Goal: Complete application form

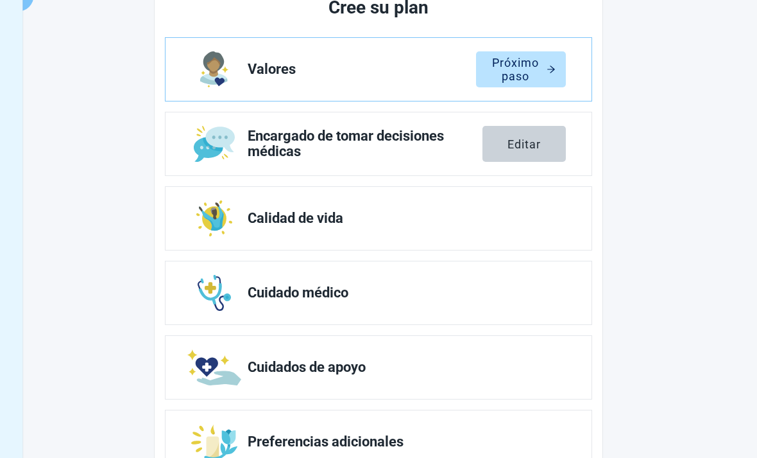
scroll to position [184, 0]
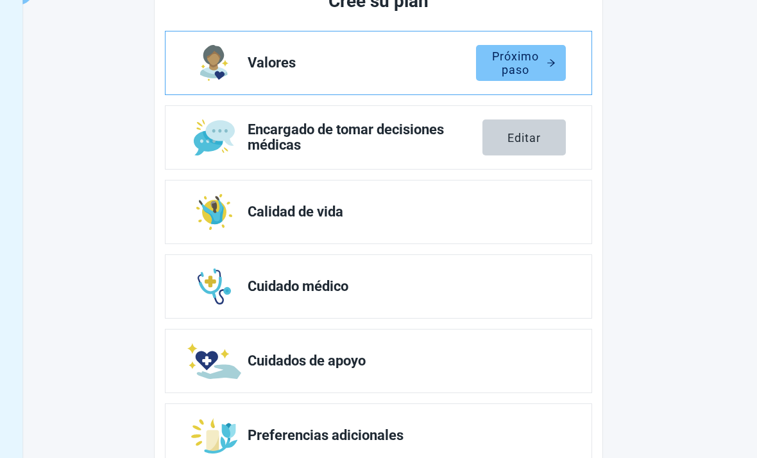
click at [537, 63] on div "Próximo paso" at bounding box center [521, 62] width 69 height 13
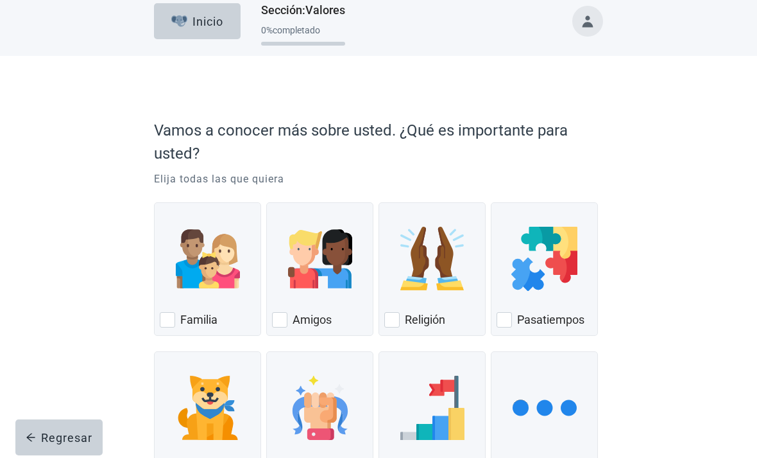
scroll to position [24, 0]
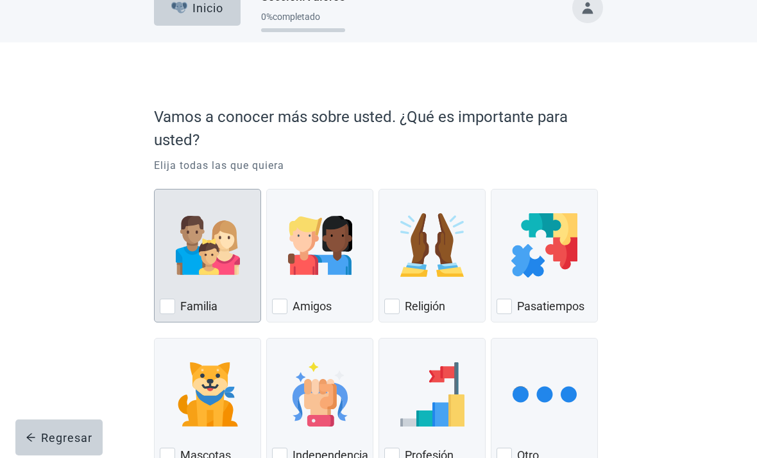
click at [168, 309] on div "Familia, checkbox, not checked" at bounding box center [167, 305] width 15 height 15
click at [155, 189] on input "Familia" at bounding box center [154, 189] width 1 height 1
checkbox input "true"
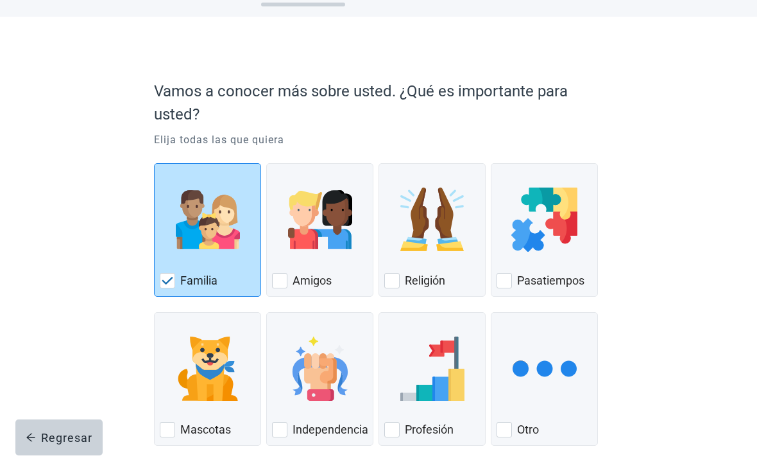
scroll to position [76, 0]
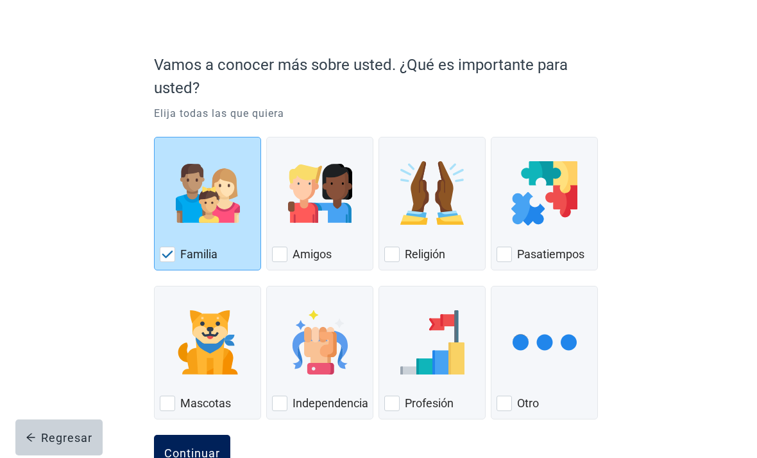
click at [184, 454] on div "Continuar" at bounding box center [192, 452] width 56 height 13
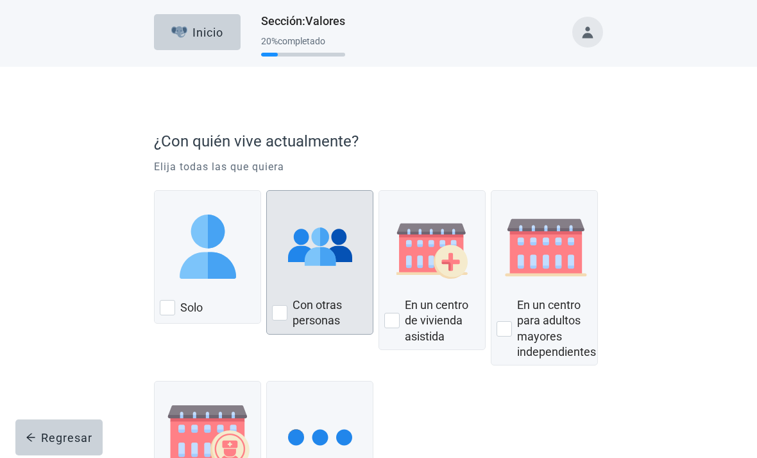
click at [304, 265] on img "Con otras personas, checkbox, not checked" at bounding box center [320, 246] width 64 height 64
click at [267, 191] on input "Con otras personas" at bounding box center [266, 190] width 1 height 1
checkbox input "true"
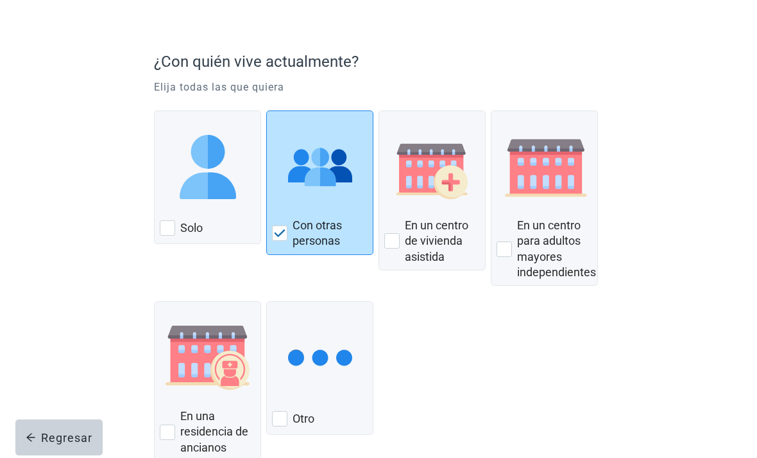
scroll to position [120, 0]
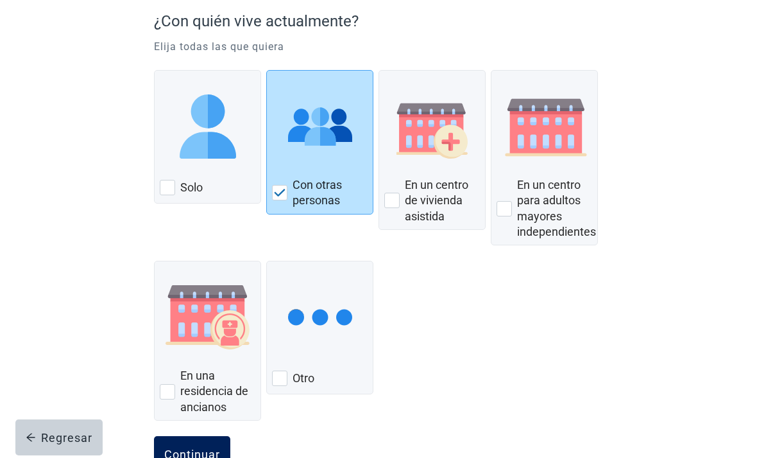
click at [173, 453] on div "Continuar" at bounding box center [192, 453] width 56 height 13
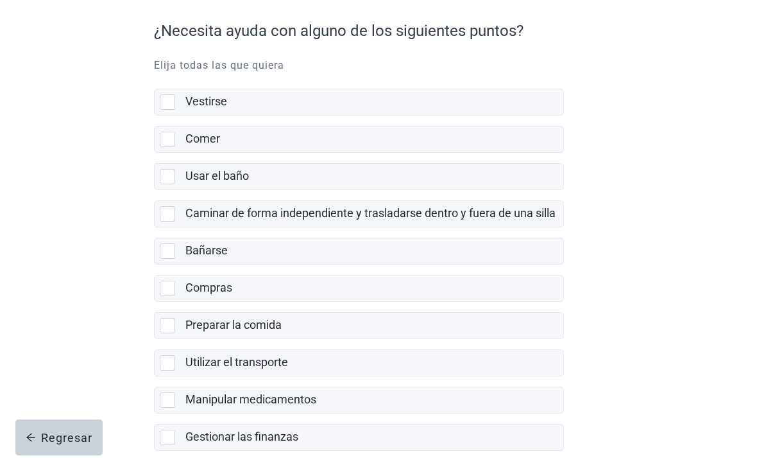
scroll to position [134, 0]
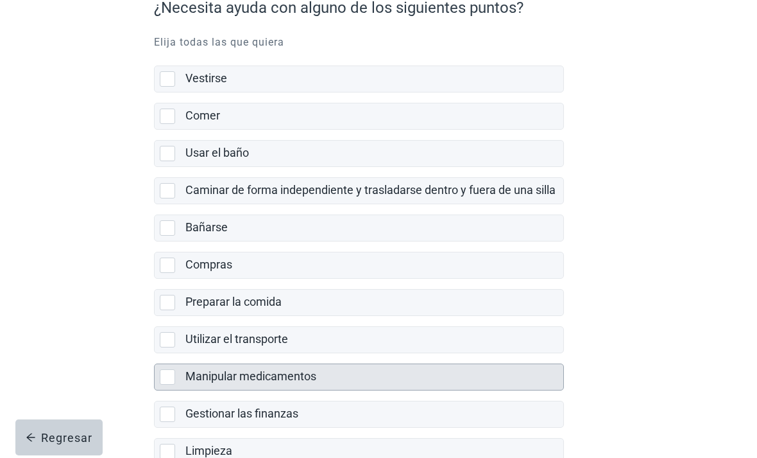
click at [162, 381] on div "Manipular medicamentos, checkbox, not selected" at bounding box center [167, 376] width 15 height 15
click at [155, 354] on input "Manipular medicamentos" at bounding box center [154, 353] width 1 height 1
checkbox input "true"
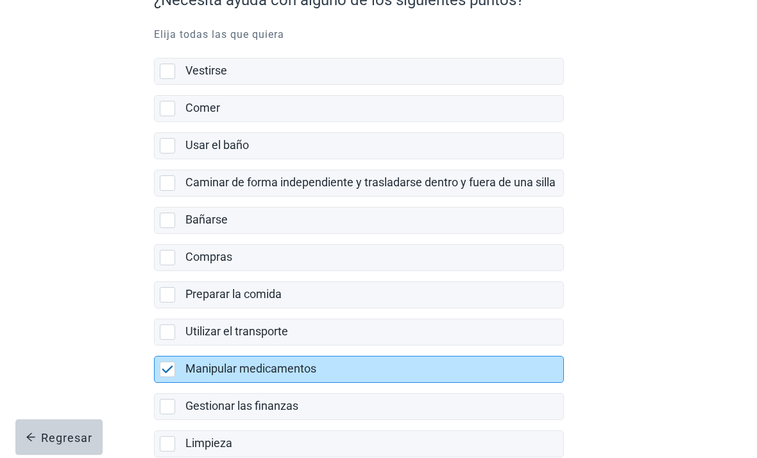
scroll to position [139, 0]
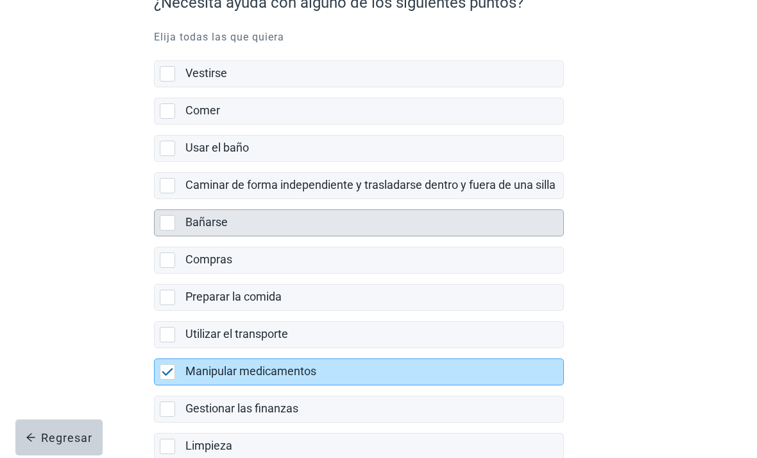
click at [166, 216] on div "Bañarse, checkbox, not selected" at bounding box center [167, 222] width 15 height 15
click at [155, 200] on input "Bañarse" at bounding box center [154, 199] width 1 height 1
checkbox input "true"
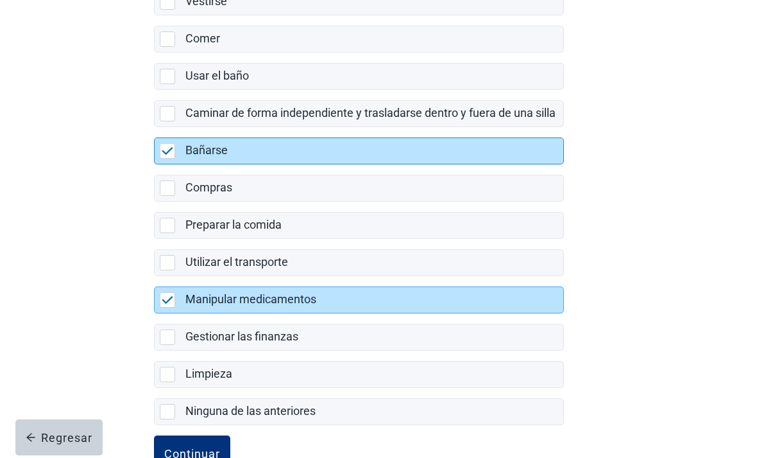
scroll to position [211, 0]
click at [172, 454] on div "Continuar" at bounding box center [192, 452] width 56 height 13
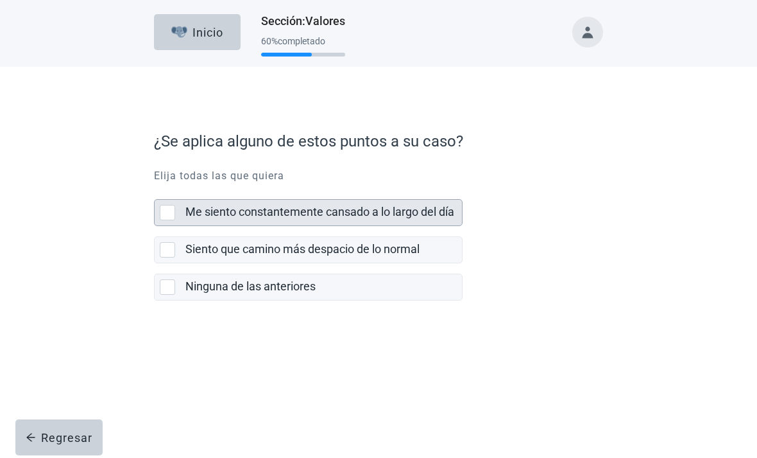
click at [164, 206] on div "Me siento constantemente cansado a lo largo del día, checkbox, not selected" at bounding box center [167, 212] width 15 height 15
click at [155, 189] on input "Me siento constantemente cansado a lo largo del día" at bounding box center [154, 189] width 1 height 1
checkbox input "true"
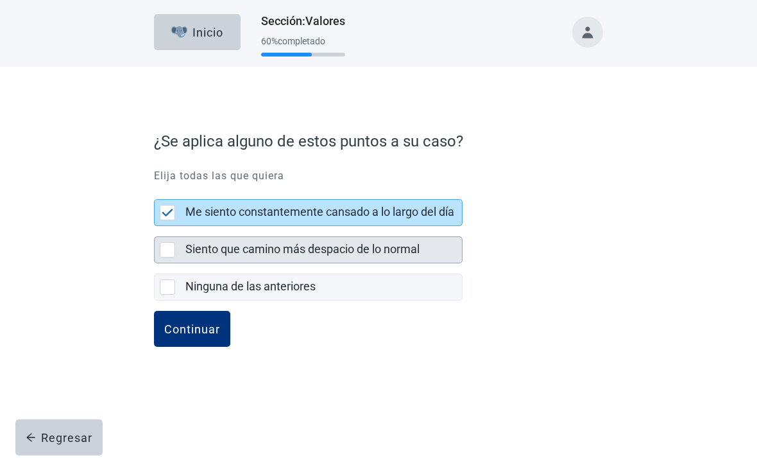
click at [162, 252] on div "Siento que camino más despacio de lo normal, checkbox, not selected" at bounding box center [167, 249] width 15 height 15
click at [155, 227] on input "Siento que camino más despacio de lo normal" at bounding box center [154, 226] width 1 height 1
checkbox input "true"
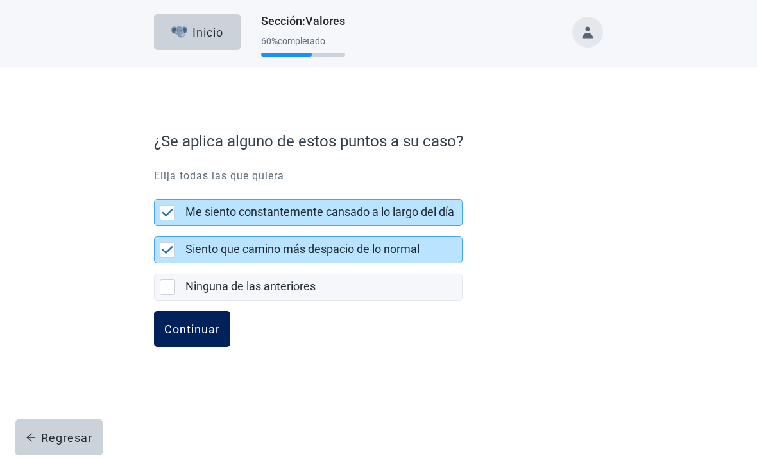
click at [157, 338] on button "Continuar" at bounding box center [192, 329] width 76 height 36
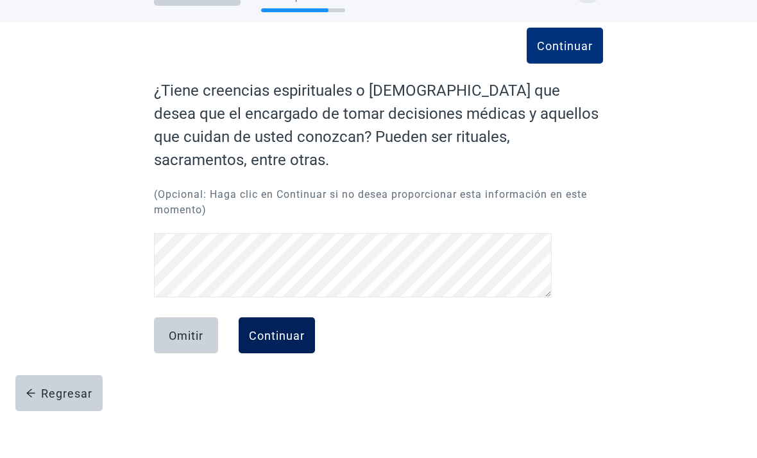
click at [271, 361] on button "Continuar" at bounding box center [277, 379] width 76 height 36
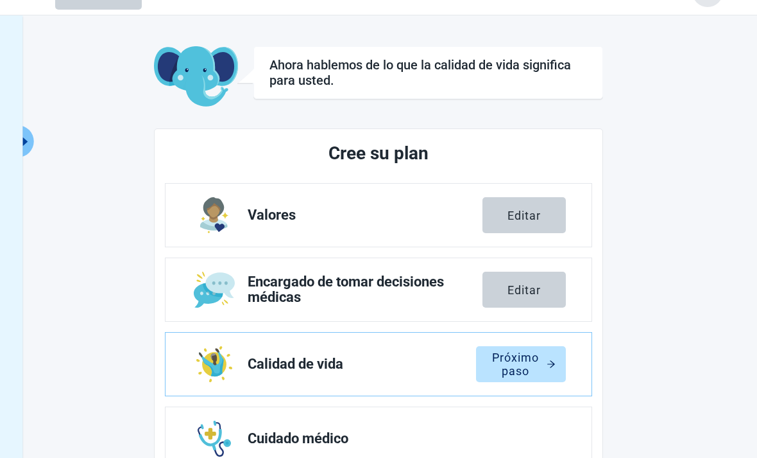
scroll to position [38, 0]
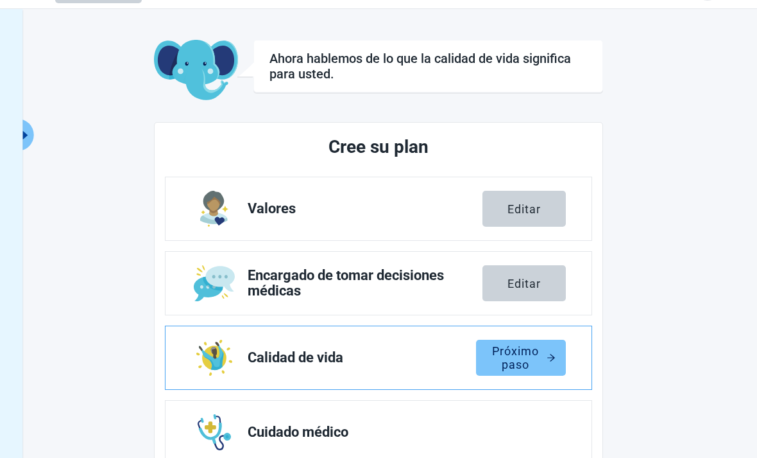
click at [544, 351] on div "Próximo paso" at bounding box center [521, 357] width 69 height 13
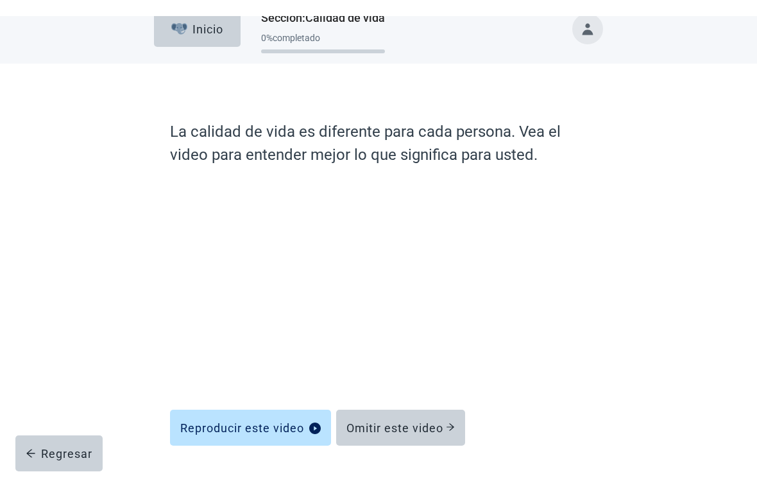
scroll to position [15, 0]
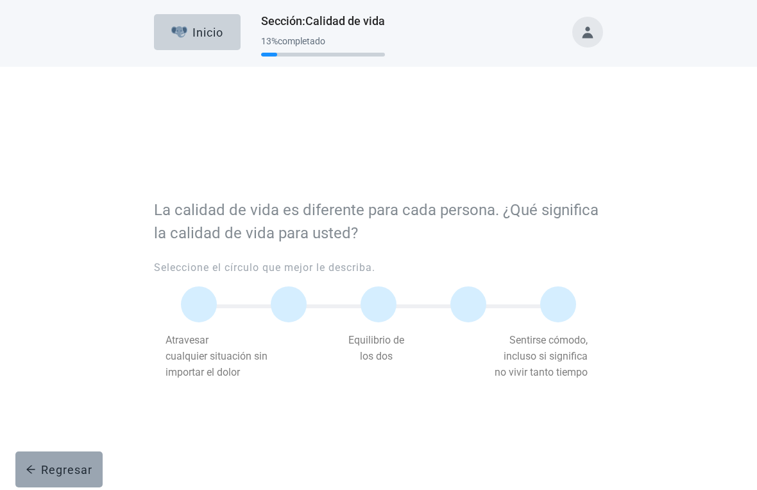
click at [102, 457] on button "Regresar" at bounding box center [58, 469] width 87 height 36
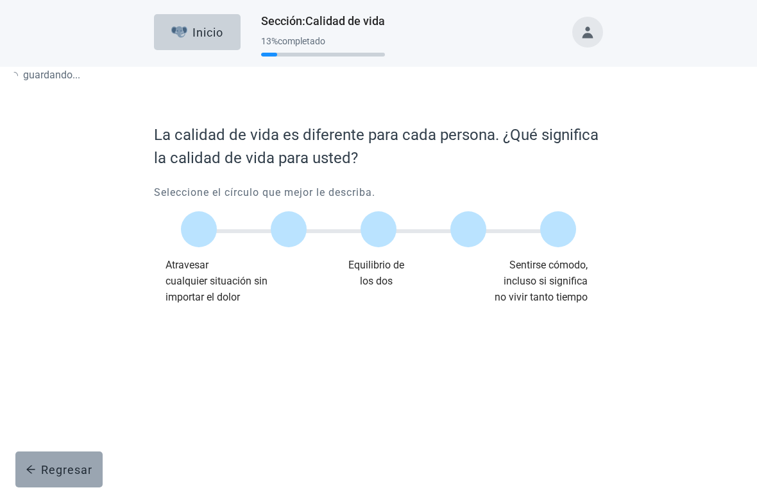
click at [64, 457] on div "Regresar" at bounding box center [59, 469] width 67 height 13
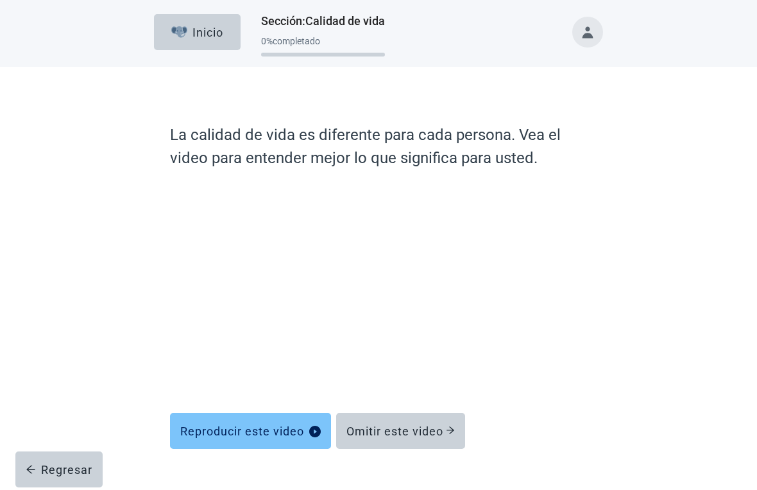
click at [279, 441] on button "Reproducir este video" at bounding box center [250, 431] width 161 height 36
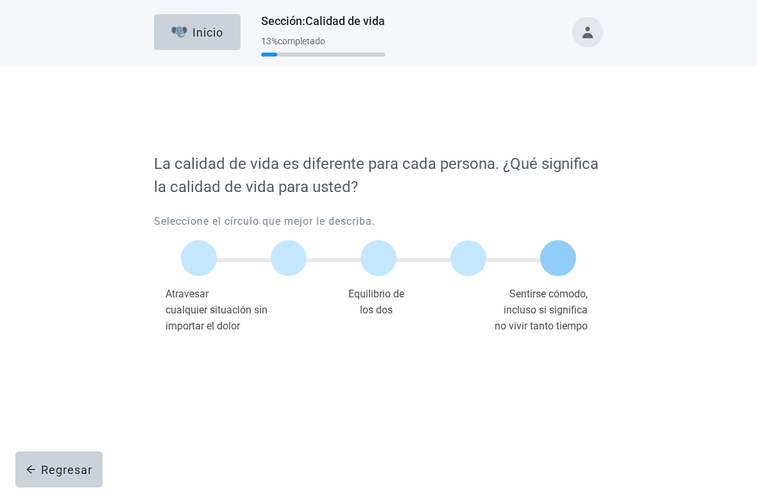
click at [567, 234] on label "Main content" at bounding box center [558, 229] width 36 height 36
click at [558, 229] on input "Quality of life scale: 100 out of 100. Being comfortable, even if it means not …" at bounding box center [558, 229] width 0 height 0
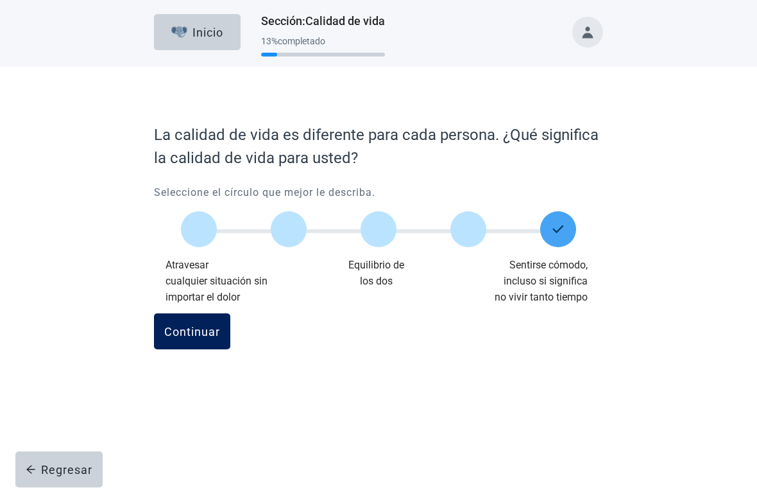
click at [205, 341] on button "Continuar" at bounding box center [192, 331] width 76 height 36
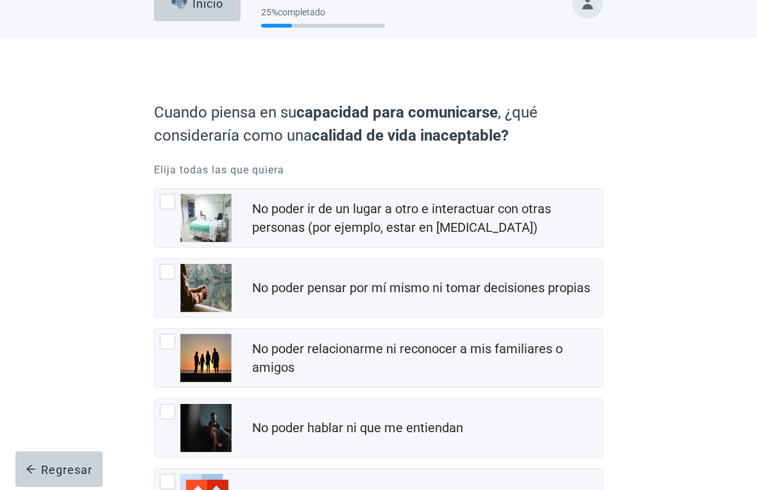
scroll to position [29, 0]
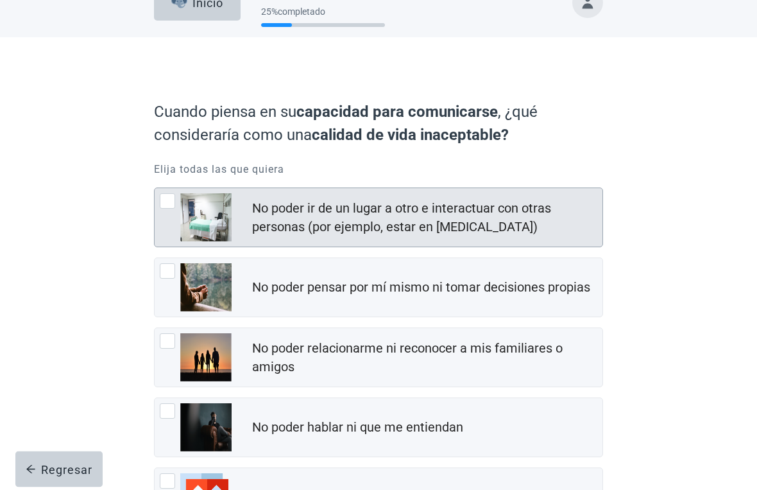
click at [176, 209] on div "No poder ir de un lugar a otro e interactuar con otras personas (por ejemplo, e…" at bounding box center [196, 218] width 72 height 48
click at [155, 189] on input "No poder ir de un lugar a otro e interactuar con otras personas (por ejemplo, e…" at bounding box center [154, 188] width 1 height 1
checkbox input "true"
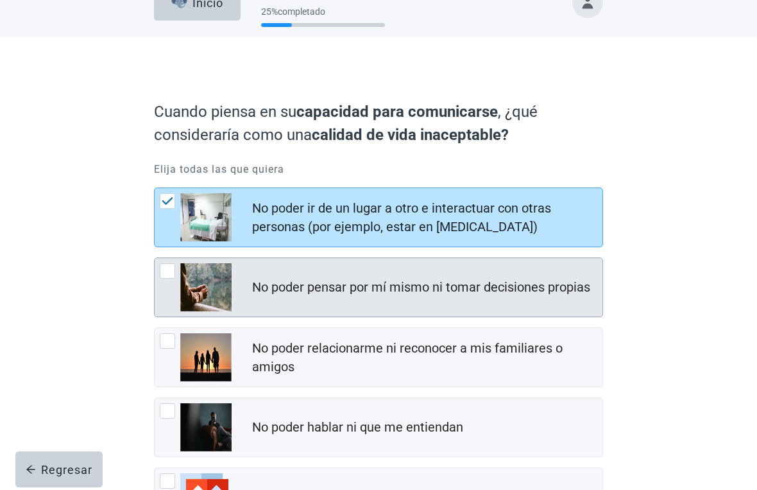
click at [173, 274] on div "No poder pensar por mí mismo ni tomar decisiones propias, checkbox, not checked" at bounding box center [167, 270] width 15 height 15
click at [155, 258] on input "No poder pensar por mí mismo ni tomar decisiones propias" at bounding box center [154, 257] width 1 height 1
checkbox input "true"
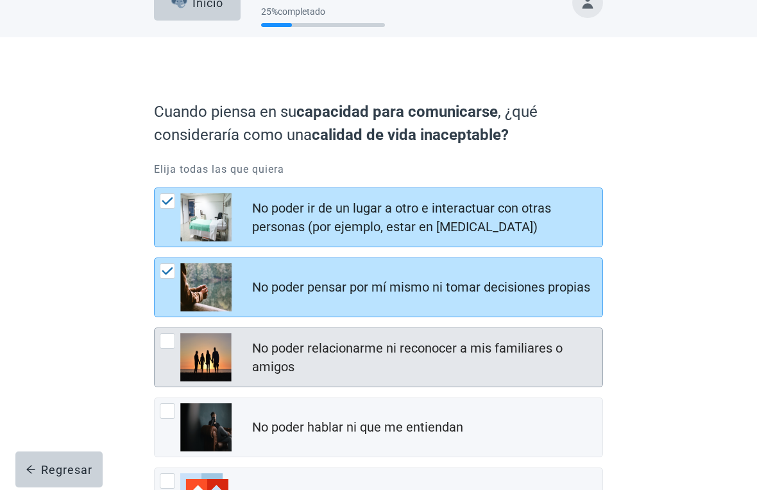
click at [174, 336] on div "No poder relacionarme ni reconocer a mis familiares o amigos, checkbox, not che…" at bounding box center [167, 340] width 15 height 15
click at [155, 328] on input "No poder relacionarme ni reconocer a mis familiares o amigos" at bounding box center [154, 327] width 1 height 1
checkbox input "true"
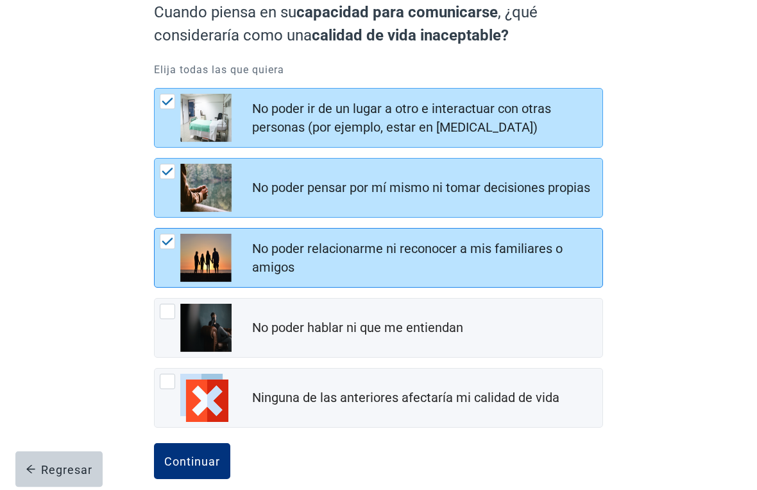
scroll to position [130, 0]
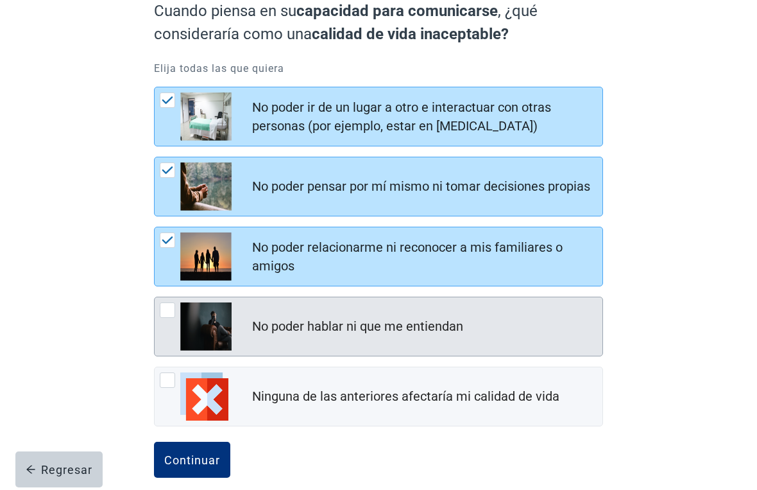
click at [177, 315] on div "No poder hablar ni que me entiendan, checkbox, not checked" at bounding box center [196, 326] width 72 height 48
click at [155, 297] on input "No poder hablar ni que me entiendan" at bounding box center [154, 297] width 1 height 1
checkbox input "true"
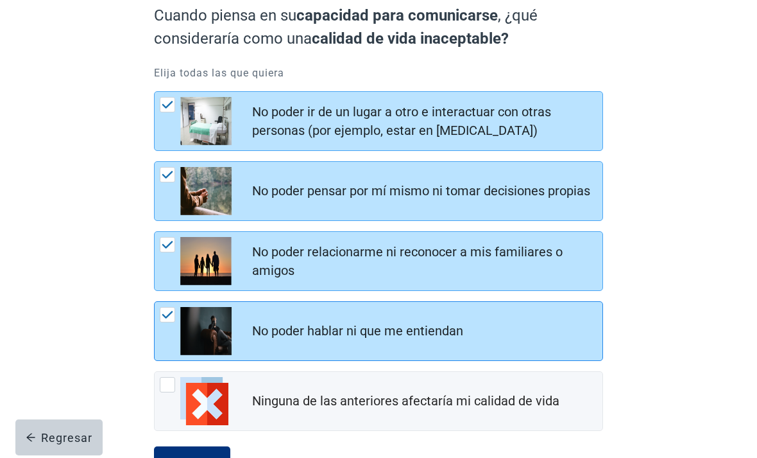
scroll to position [153, 0]
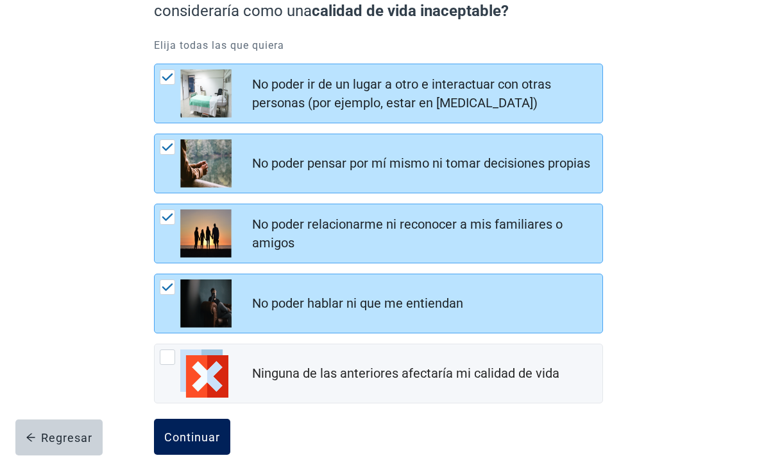
click at [202, 433] on div "Continuar" at bounding box center [192, 436] width 56 height 13
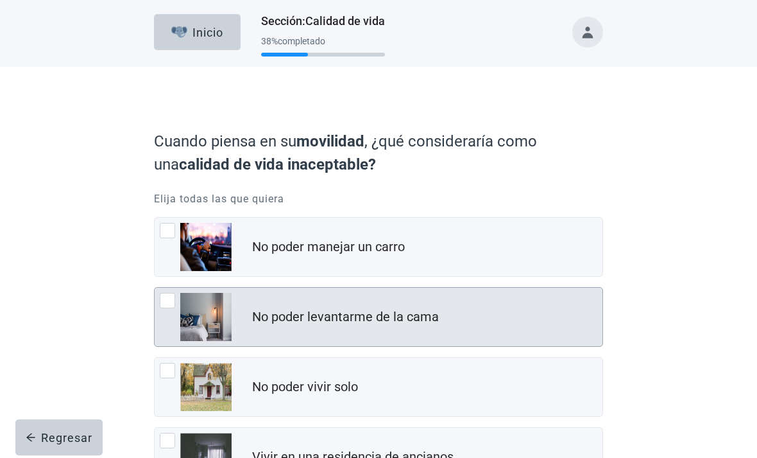
click at [171, 300] on div "No poder levantarme de la cama, checkbox, not checked" at bounding box center [167, 300] width 15 height 15
click at [155, 288] on input "No poder levantarme de la cama" at bounding box center [154, 287] width 1 height 1
checkbox input "true"
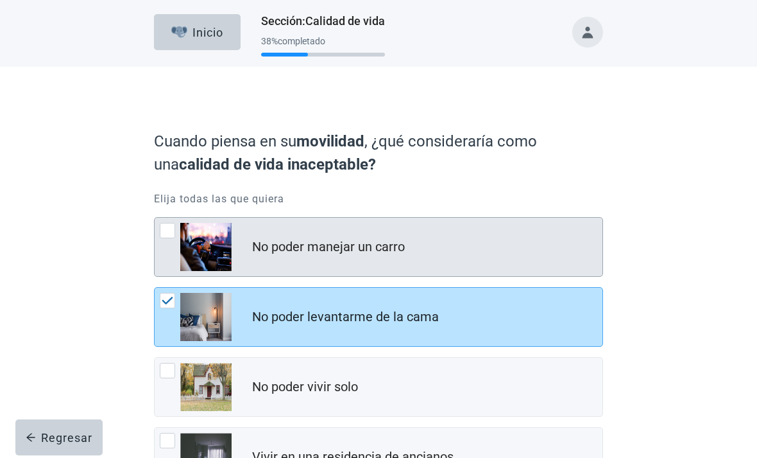
click at [177, 225] on div "No poder manejar un carro, checkbox, not checked" at bounding box center [196, 247] width 72 height 48
click at [155, 218] on input "No poder manejar un carro" at bounding box center [154, 217] width 1 height 1
checkbox input "true"
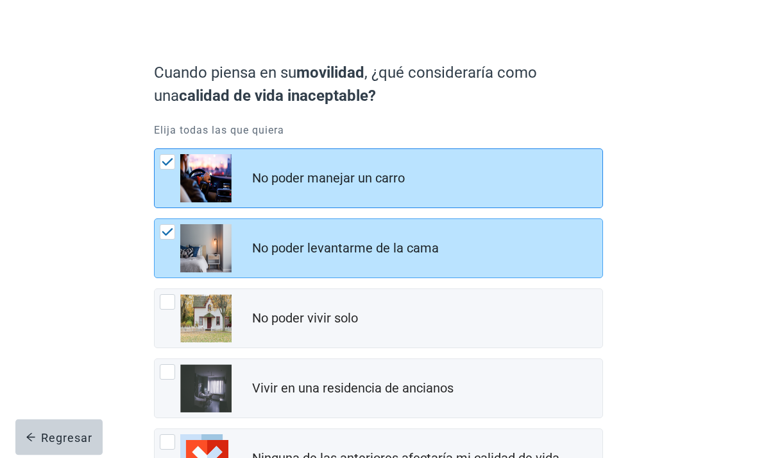
scroll to position [69, 0]
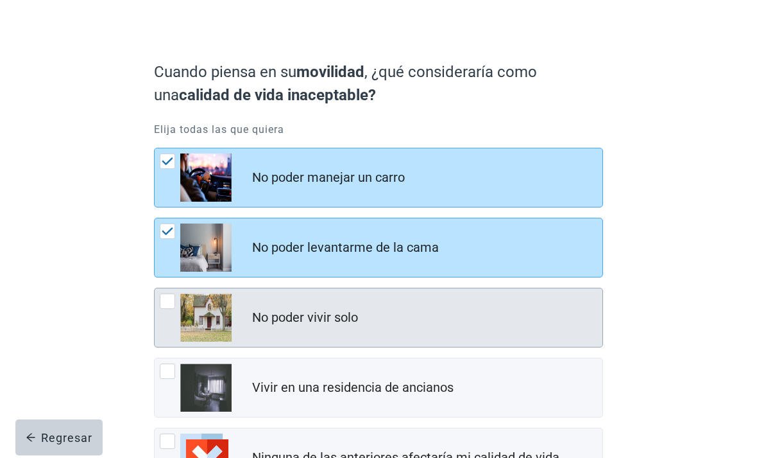
click at [181, 311] on img "No poder vivir solo, checkbox, not checked" at bounding box center [205, 317] width 51 height 48
click at [155, 288] on input "No poder vivir solo" at bounding box center [154, 288] width 1 height 1
checkbox input "true"
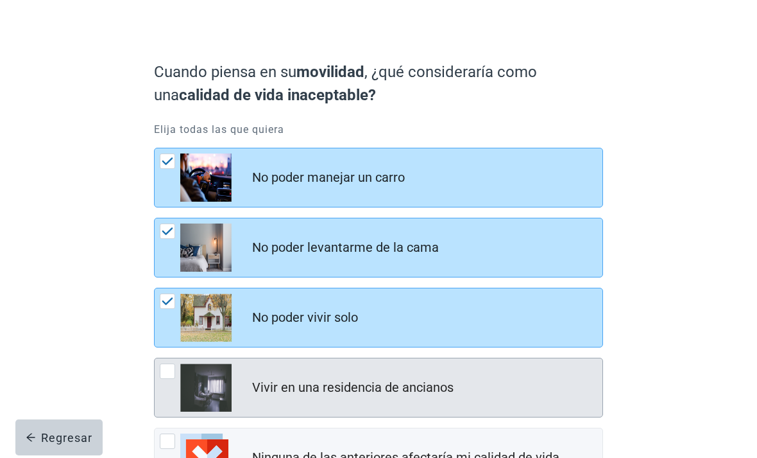
click at [172, 379] on div "Vivir en una residencia de ancianos, checkbox, not checked" at bounding box center [196, 387] width 72 height 48
click at [155, 358] on input "Vivir en una residencia de ancianos" at bounding box center [154, 358] width 1 height 1
checkbox input "true"
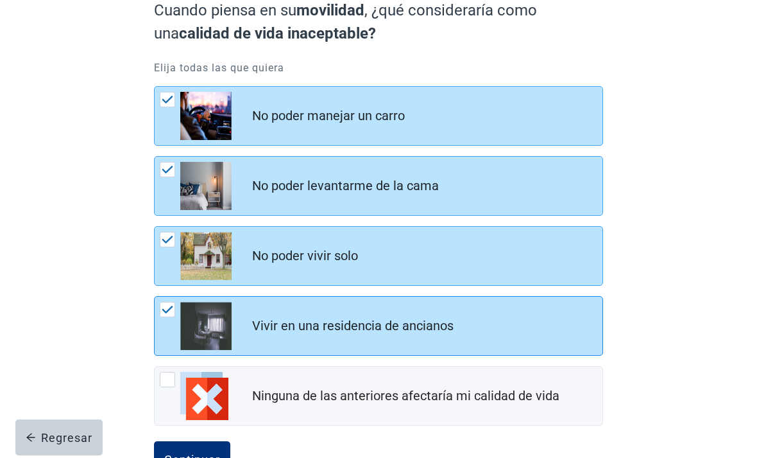
scroll to position [132, 0]
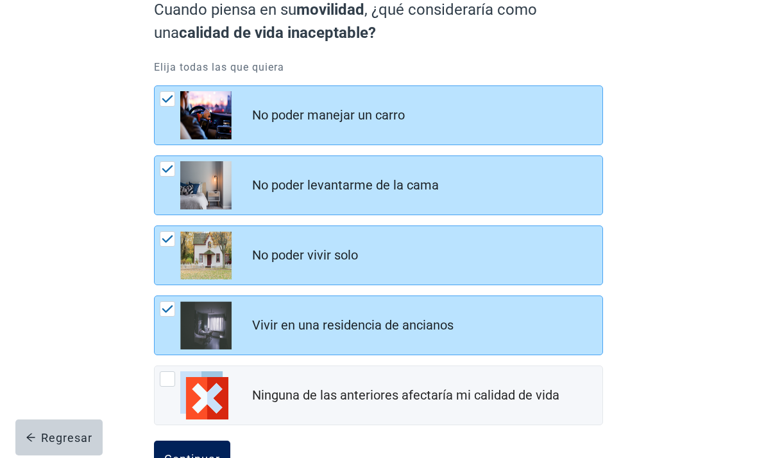
click at [225, 457] on button "Continuar" at bounding box center [192, 458] width 76 height 36
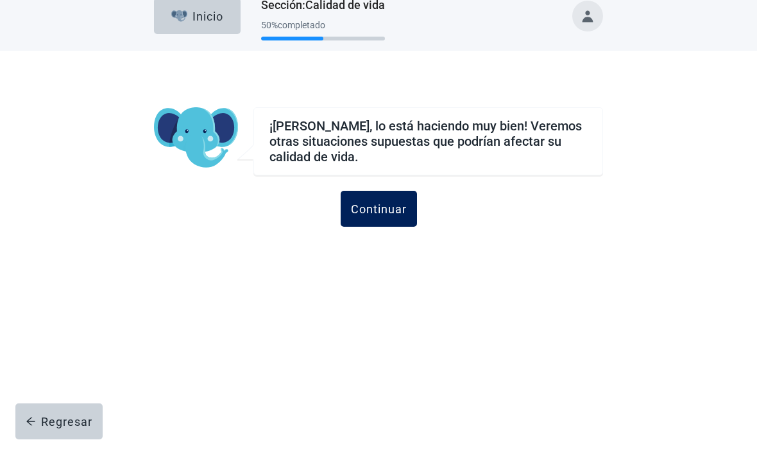
click at [391, 218] on div "Continuar" at bounding box center [379, 224] width 56 height 13
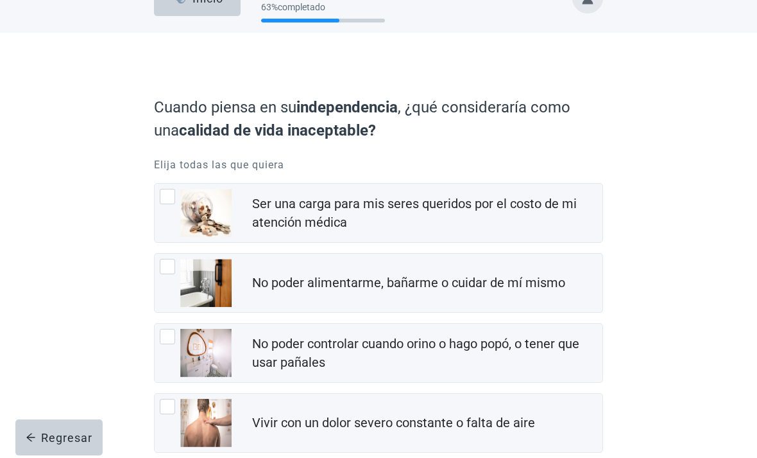
scroll to position [35, 0]
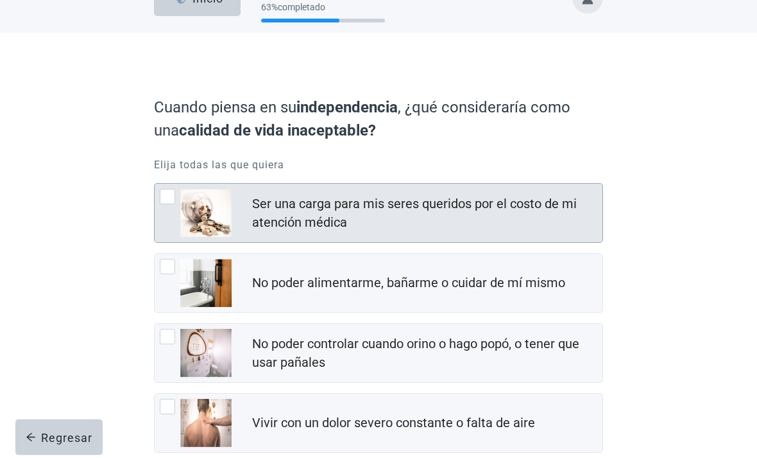
click at [180, 212] on img "Ser una carga para mis seres queridos por el costo de mi atención médica, check…" at bounding box center [205, 213] width 51 height 48
click at [155, 184] on input "Ser una carga para mis seres queridos por el costo de mi atención médica" at bounding box center [154, 184] width 1 height 1
checkbox input "true"
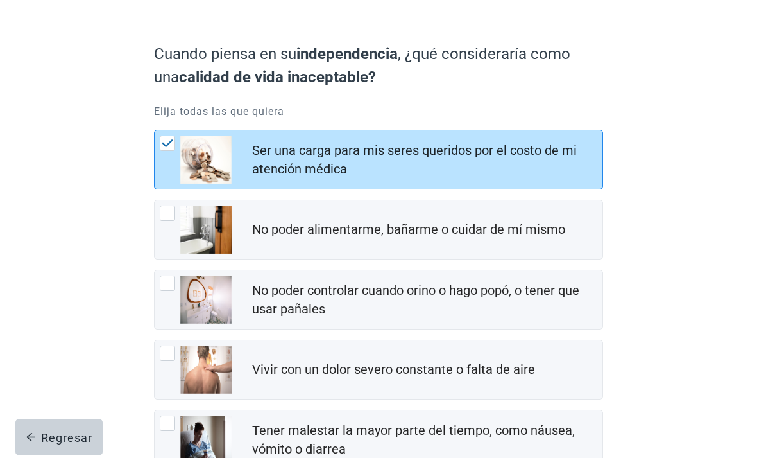
scroll to position [89, 0]
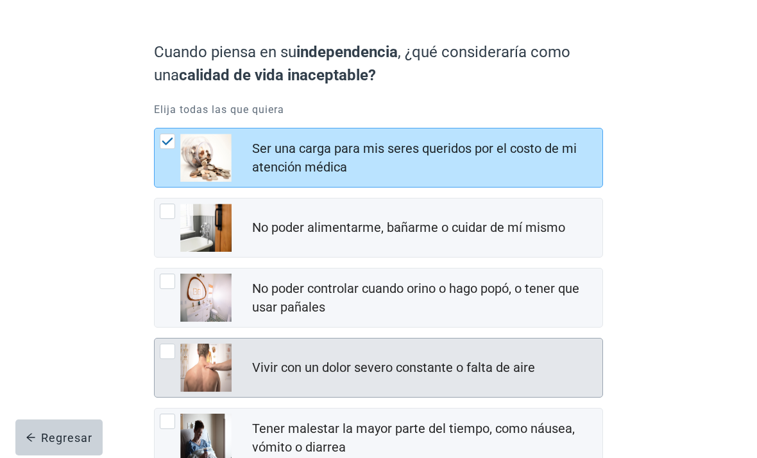
click at [178, 357] on div "Vivir con un dolor severo constante o falta de aire, checkbox, not checked" at bounding box center [196, 367] width 72 height 48
click at [155, 338] on input "Vivir con un dolor severo constante o falta de aire" at bounding box center [154, 338] width 1 height 1
checkbox input "true"
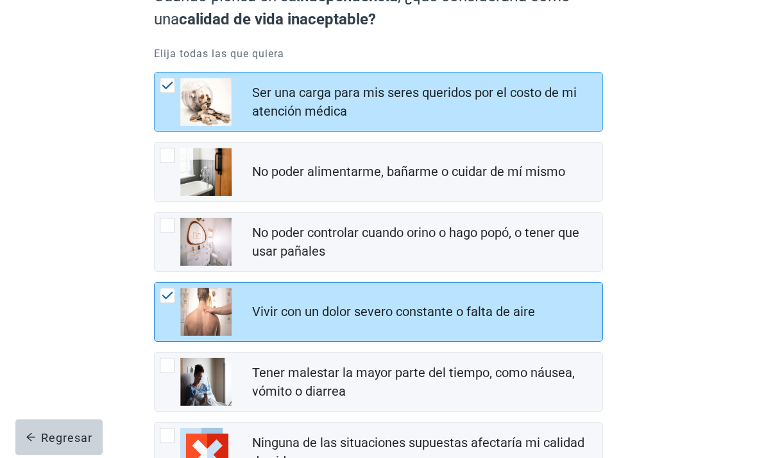
scroll to position [177, 0]
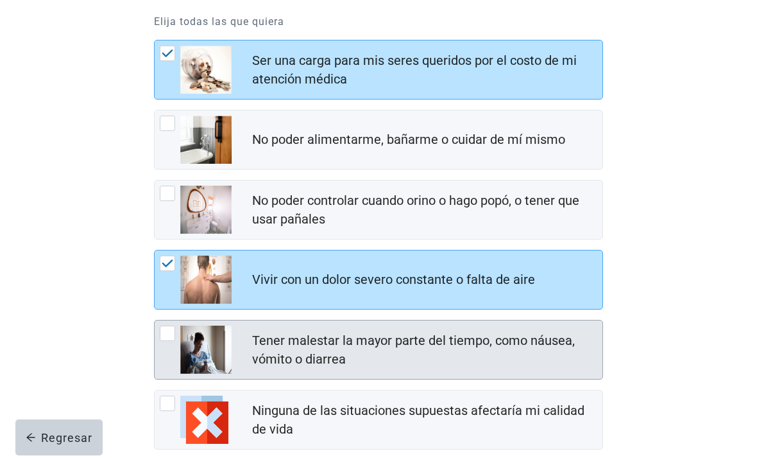
click at [168, 347] on div "Tener malestar la mayor parte del tiempo, como náusea, vómito o diarrea, checkb…" at bounding box center [196, 349] width 72 height 48
click at [155, 320] on input "Tener malestar la mayor parte del tiempo, como náusea, vómito o diarrea" at bounding box center [154, 320] width 1 height 1
checkbox input "true"
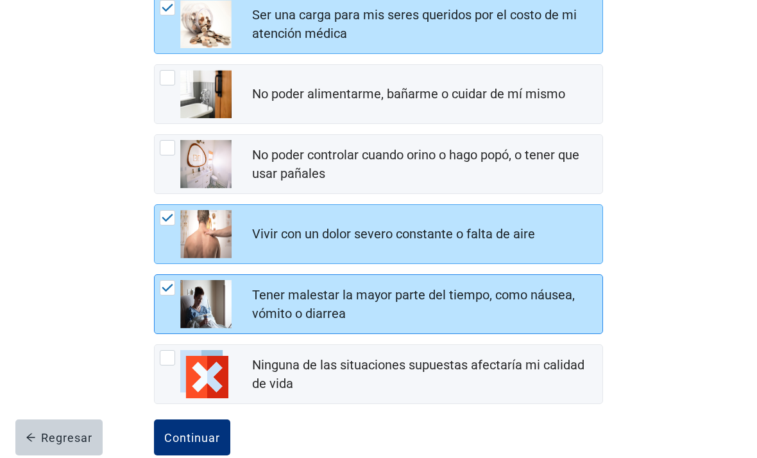
scroll to position [223, 0]
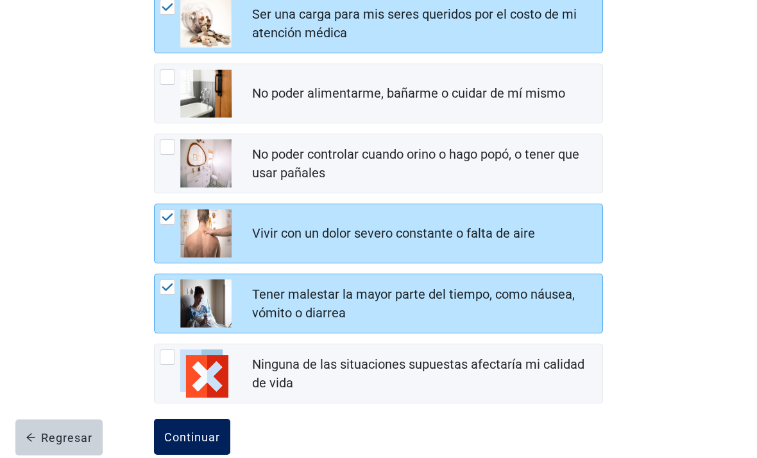
click at [211, 444] on button "Continuar" at bounding box center [192, 437] width 76 height 36
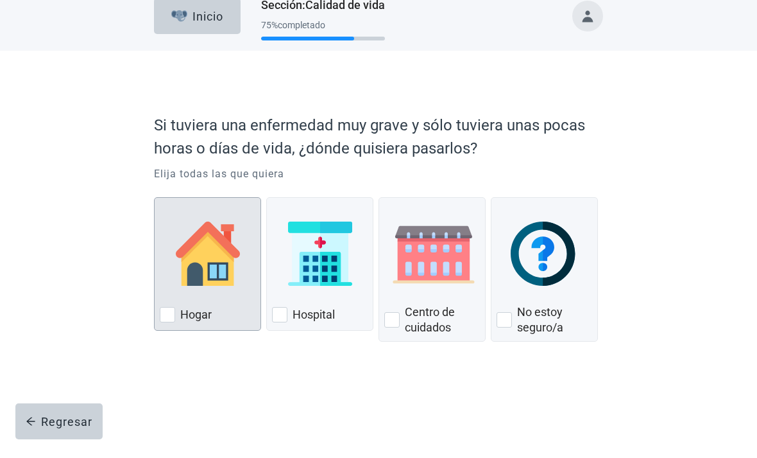
click at [175, 320] on div "Hogar" at bounding box center [208, 330] width 96 height 21
click at [155, 214] on input "Hogar" at bounding box center [154, 213] width 1 height 1
checkbox input "true"
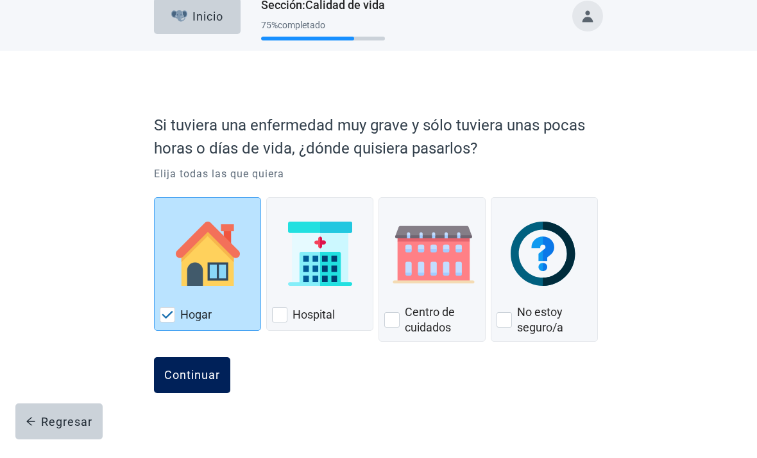
click at [205, 373] on button "Continuar" at bounding box center [192, 391] width 76 height 36
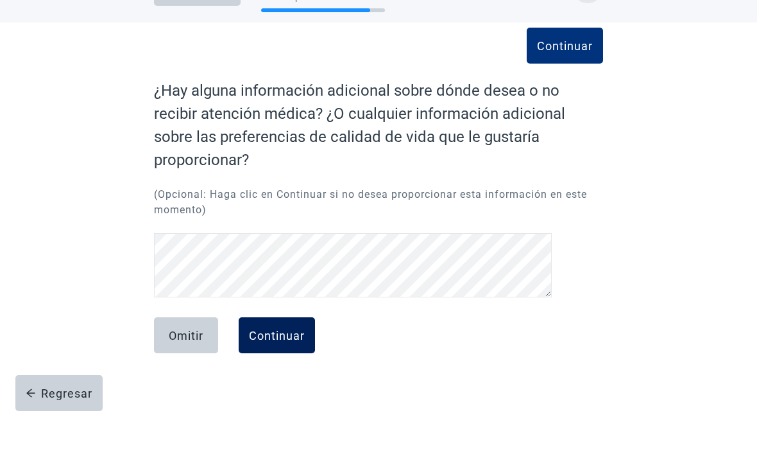
click at [280, 361] on button "Continuar" at bounding box center [277, 379] width 76 height 36
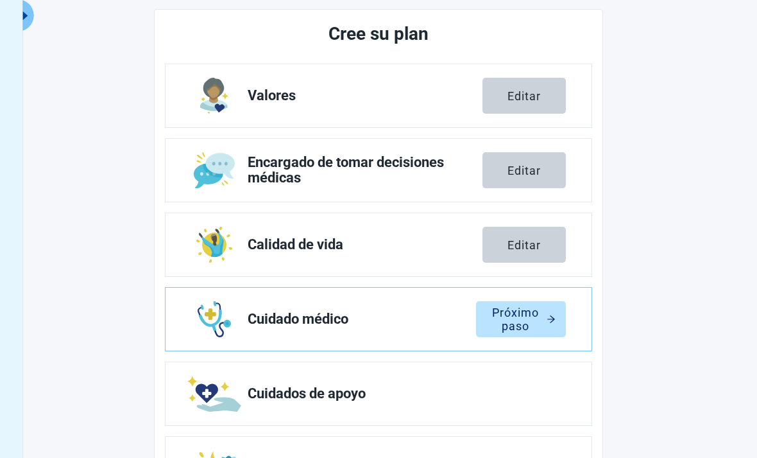
scroll to position [159, 0]
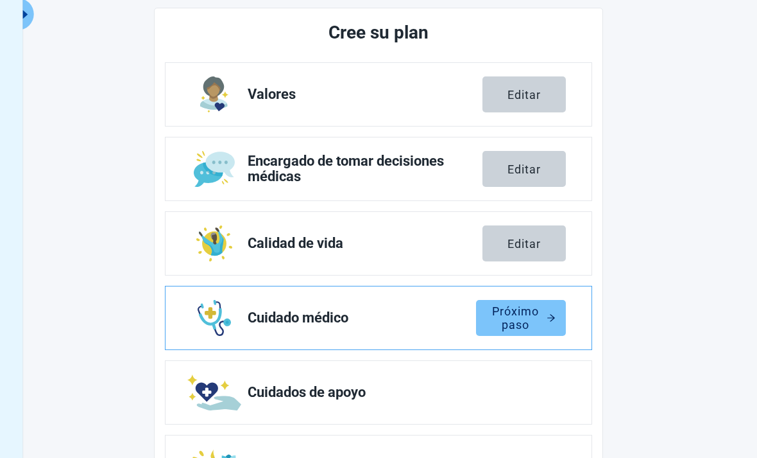
click at [552, 323] on div "Próximo paso" at bounding box center [521, 317] width 69 height 13
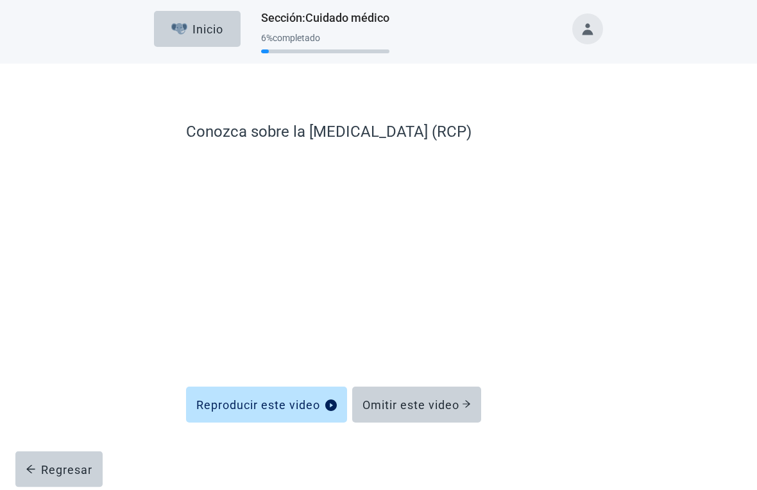
scroll to position [3, 0]
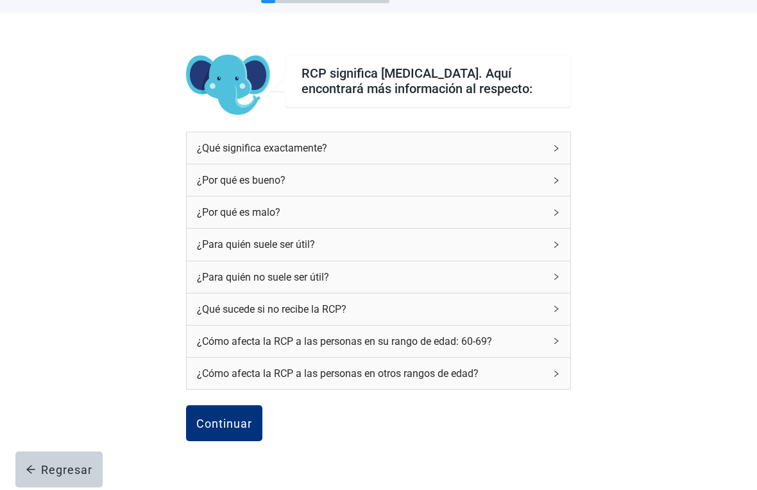
scroll to position [54, 0]
click at [551, 157] on div "¿Qué significa exactamente?" at bounding box center [379, 147] width 384 height 31
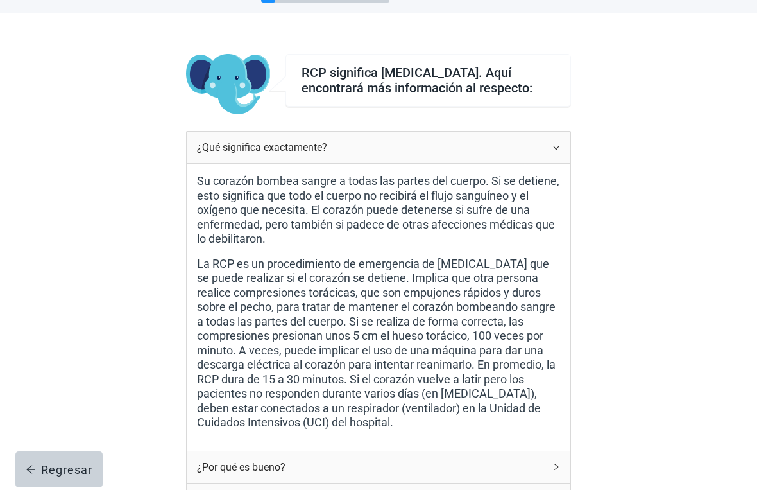
click at [555, 150] on icon "right" at bounding box center [556, 148] width 6 height 4
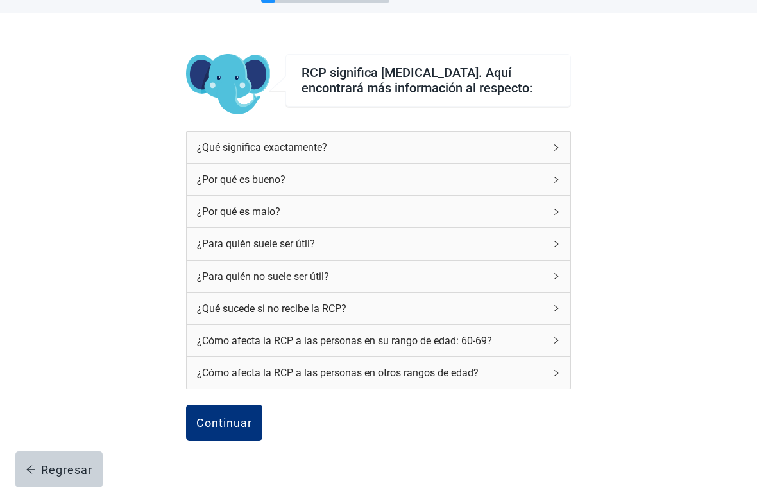
click at [546, 209] on div "¿Por qué es malo?" at bounding box center [379, 211] width 384 height 31
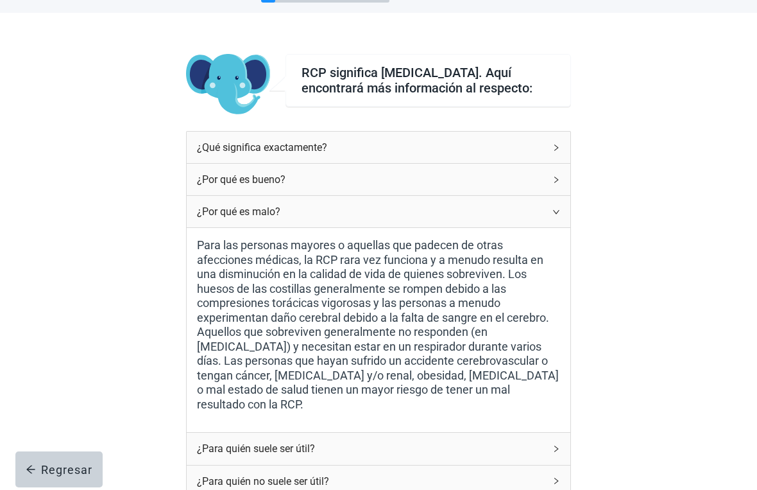
click at [557, 182] on icon "right" at bounding box center [557, 180] width 8 height 8
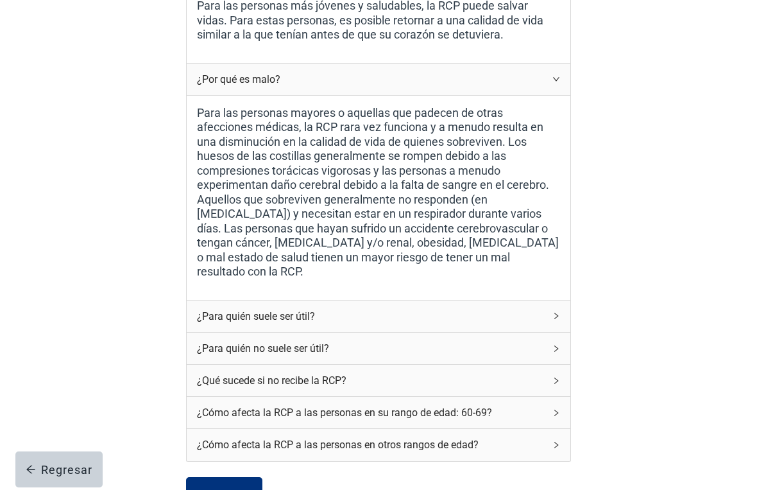
scroll to position [263, 0]
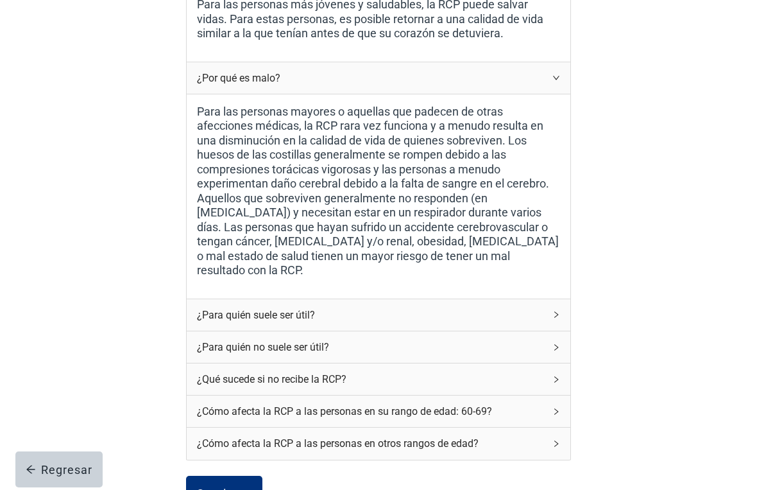
click at [557, 343] on icon "right" at bounding box center [557, 347] width 8 height 8
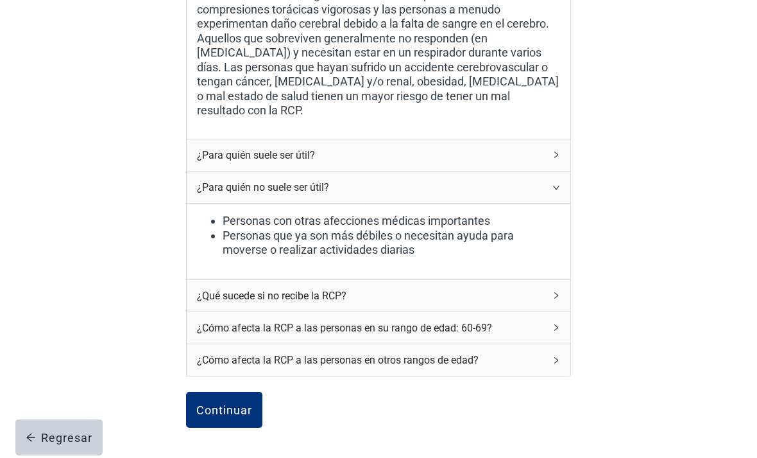
scroll to position [406, 0]
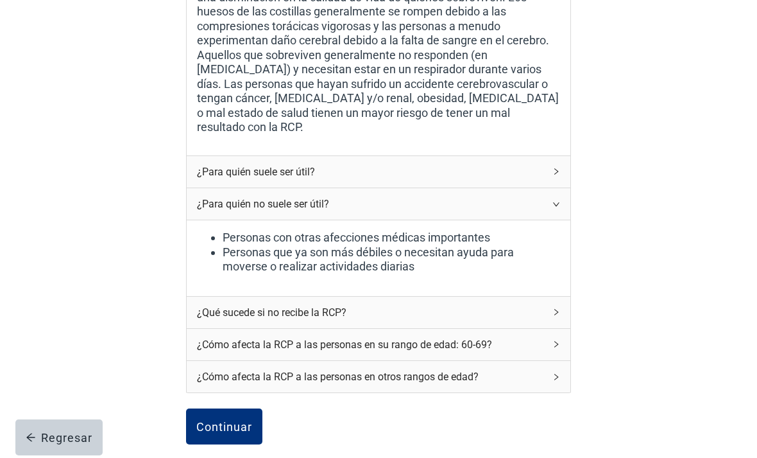
click at [548, 156] on div "¿Para quién suele ser útil?" at bounding box center [379, 171] width 384 height 31
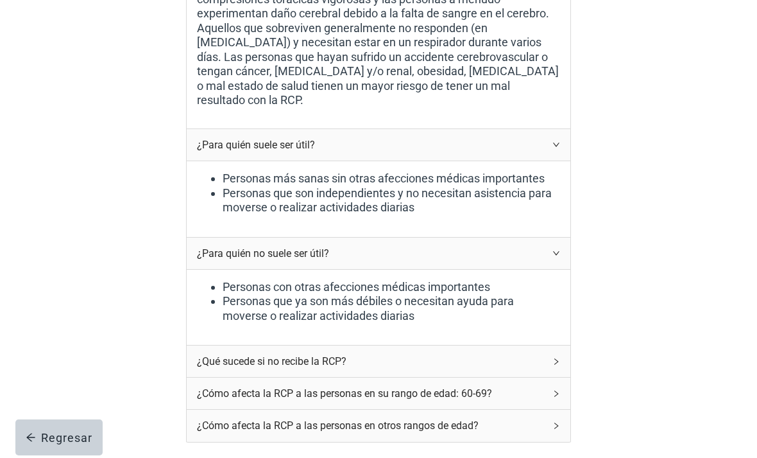
scroll to position [432, 0]
click at [551, 346] on div "¿Qué sucede si no recibe la RCP?" at bounding box center [379, 361] width 384 height 31
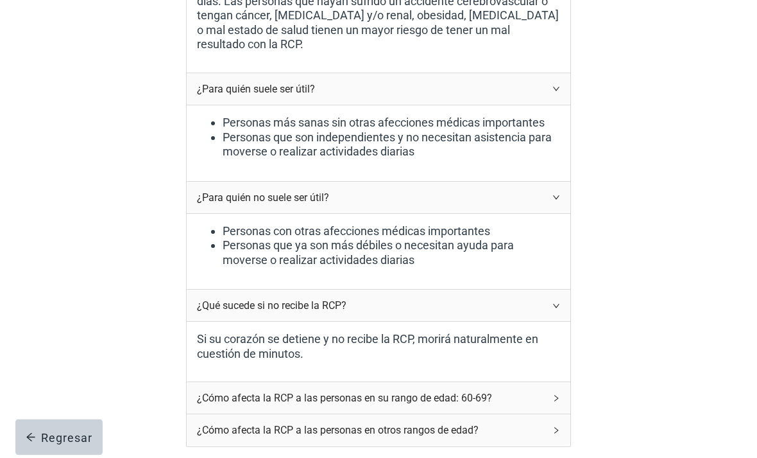
scroll to position [489, 0]
click at [536, 389] on div "¿Cómo afecta la RCP a las personas en su rango de edad: 60-69?" at bounding box center [371, 397] width 348 height 16
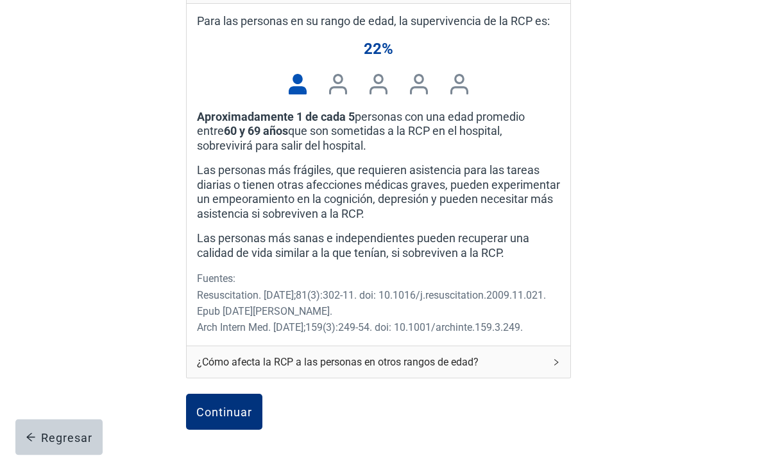
scroll to position [945, 0]
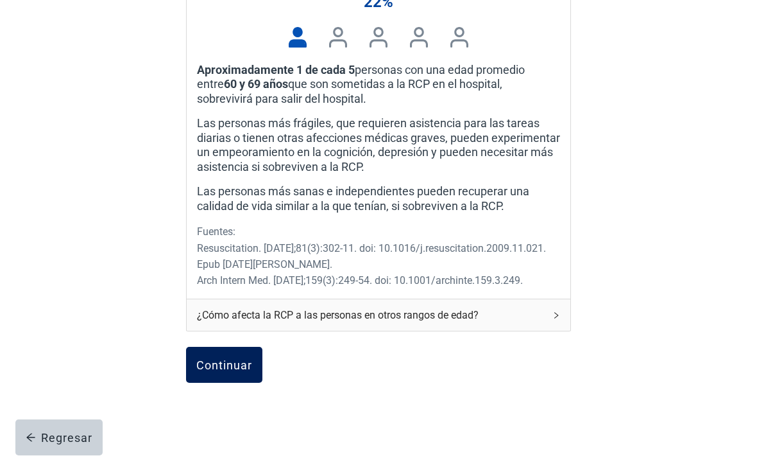
click at [216, 362] on button "Continuar" at bounding box center [224, 365] width 76 height 36
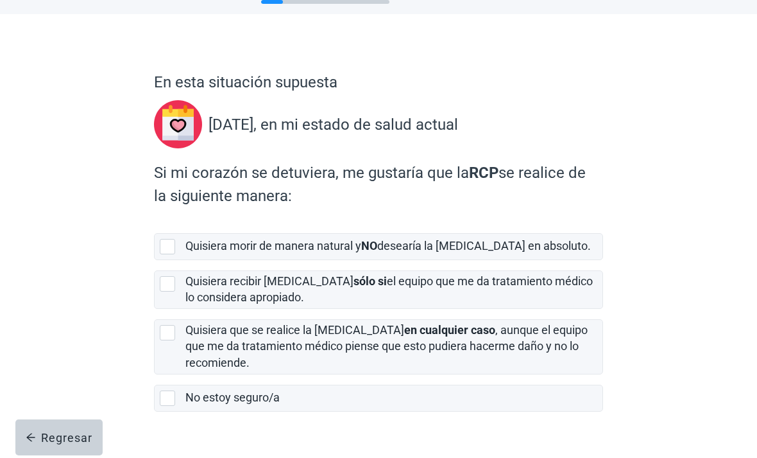
scroll to position [53, 0]
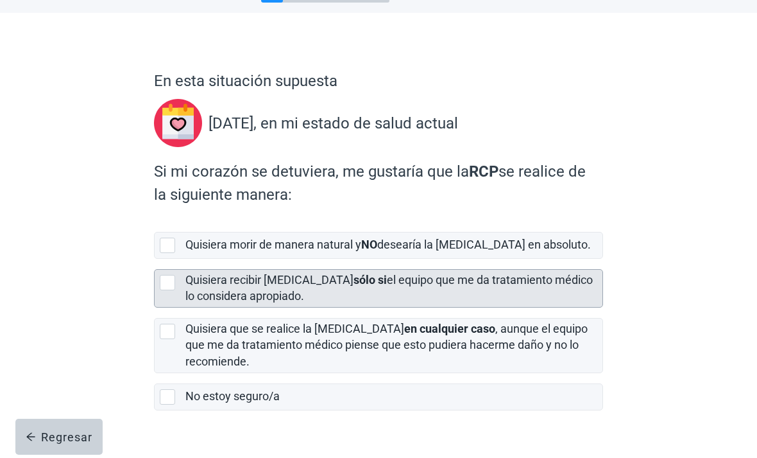
click at [164, 291] on div "[object Object], checkbox, not selected" at bounding box center [167, 282] width 15 height 15
click at [155, 260] on input "Quisiera recibir reanimación cardiopulmonar sólo si el equipo que me da tratami…" at bounding box center [154, 259] width 1 height 1
checkbox input "true"
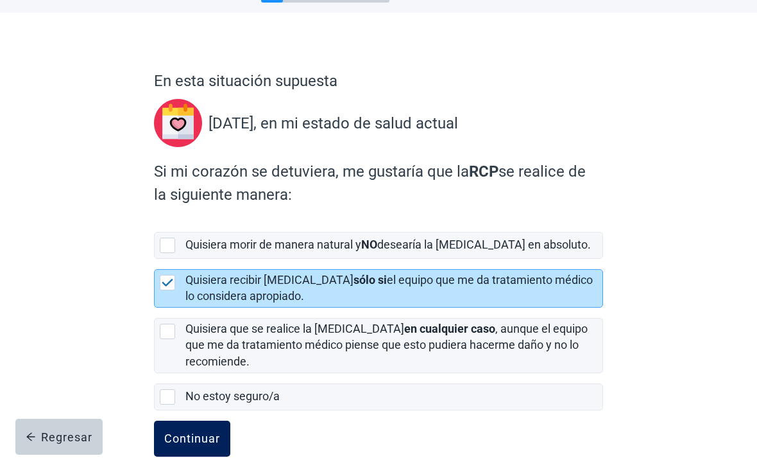
click at [204, 445] on div "Continuar" at bounding box center [192, 439] width 56 height 13
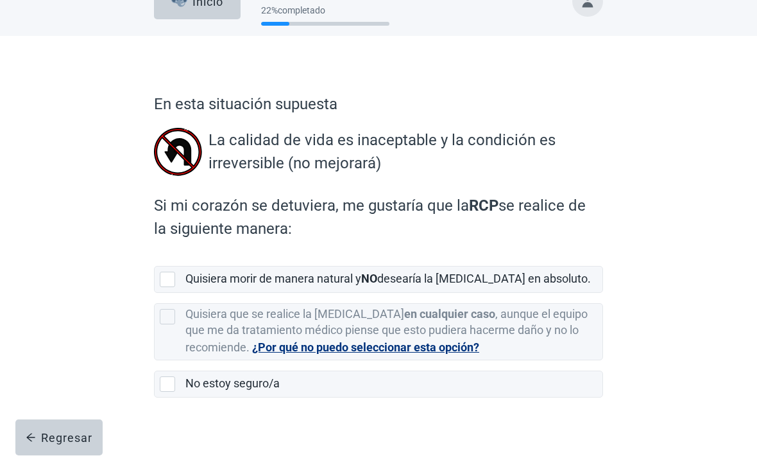
scroll to position [28, 0]
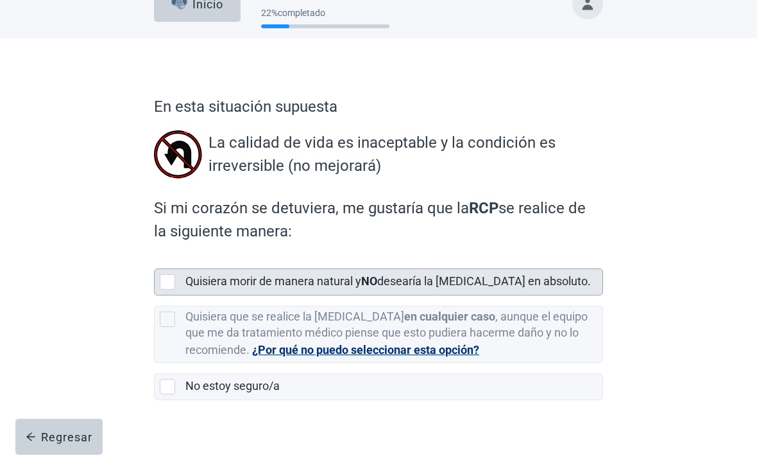
click at [171, 287] on div "[object Object], checkbox, not selected" at bounding box center [167, 282] width 15 height 15
click at [155, 259] on input "Quisiera morir de manera natural y NO desearía la reanimación cardiopulmonar en…" at bounding box center [154, 259] width 1 height 1
checkbox input "true"
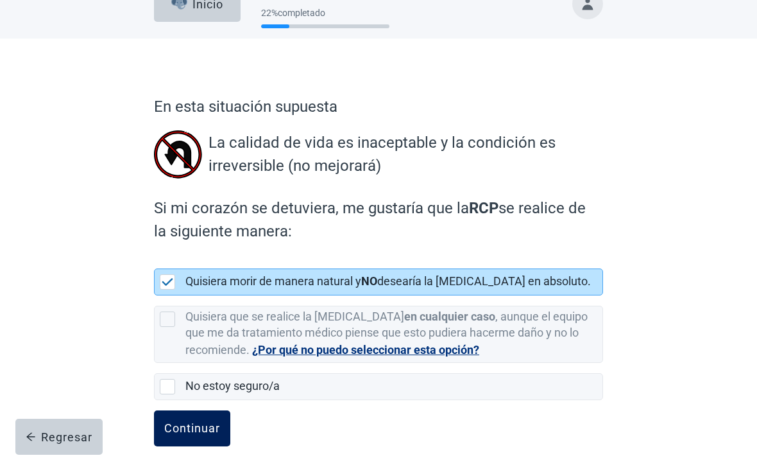
click at [213, 435] on div "Continuar" at bounding box center [192, 428] width 56 height 13
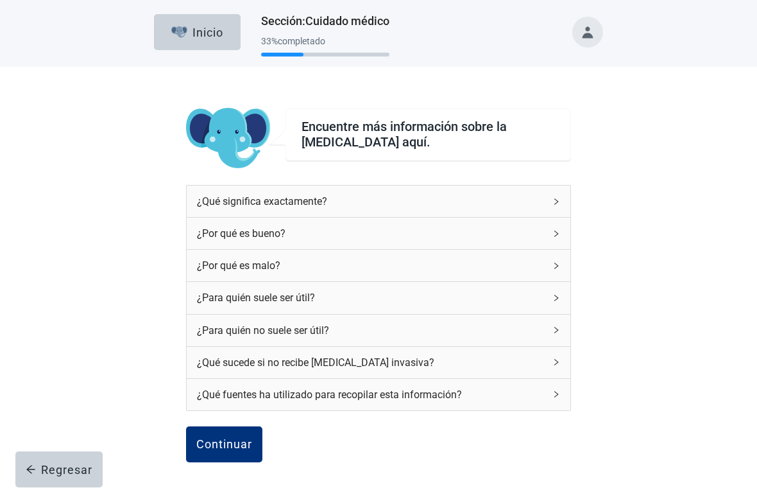
click at [569, 198] on div "¿Qué significa exactamente?" at bounding box center [379, 201] width 384 height 31
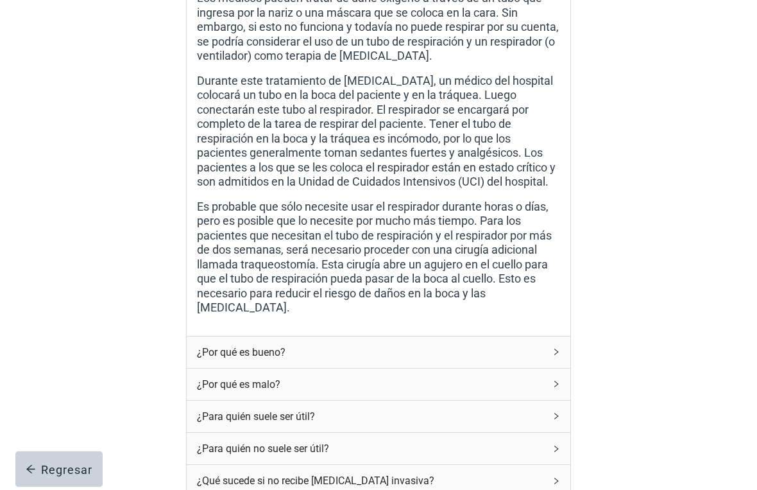
scroll to position [370, 0]
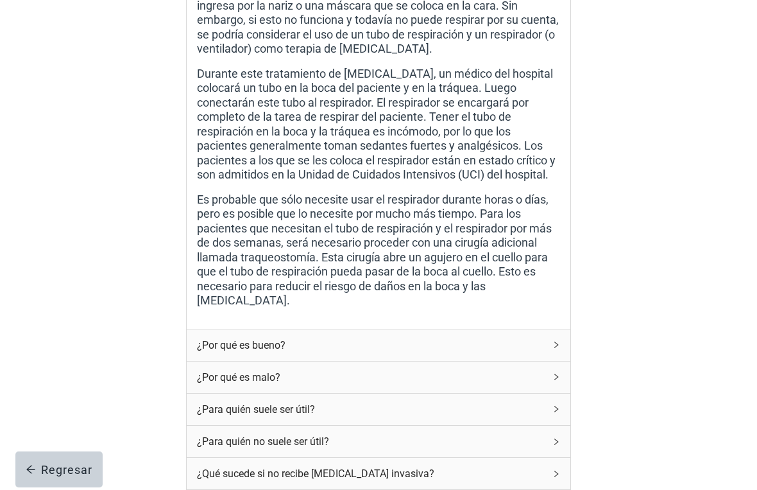
click at [543, 385] on div "¿Por qué es malo?" at bounding box center [371, 377] width 348 height 16
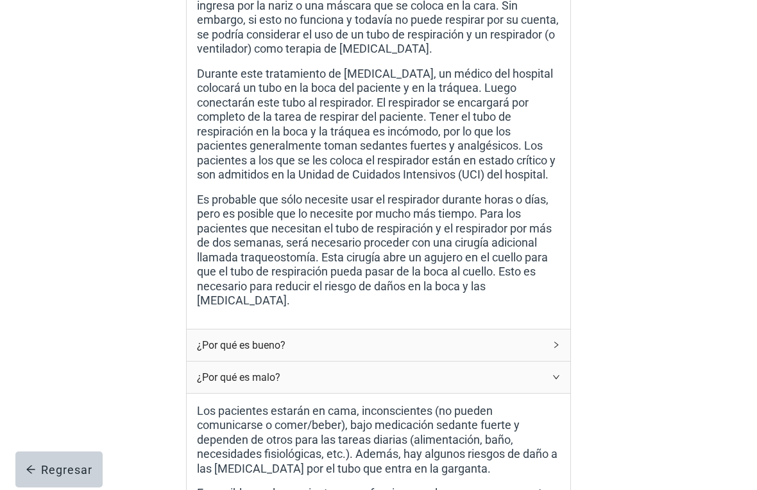
click at [564, 383] on div "¿Por qué es malo?" at bounding box center [379, 376] width 384 height 31
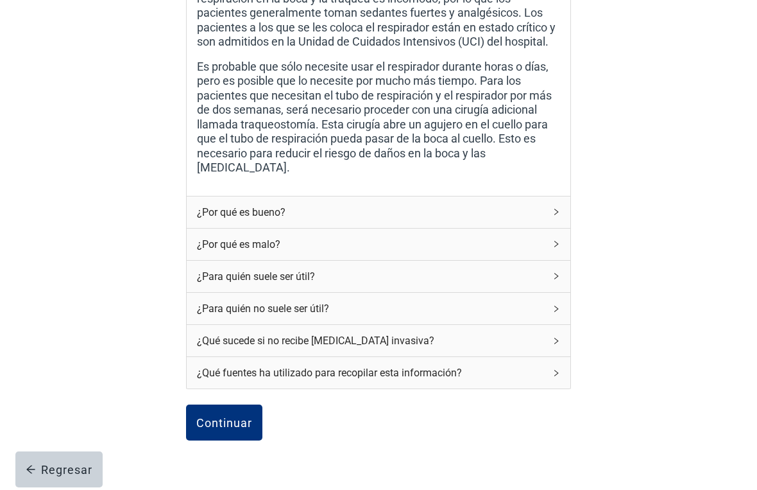
scroll to position [576, 0]
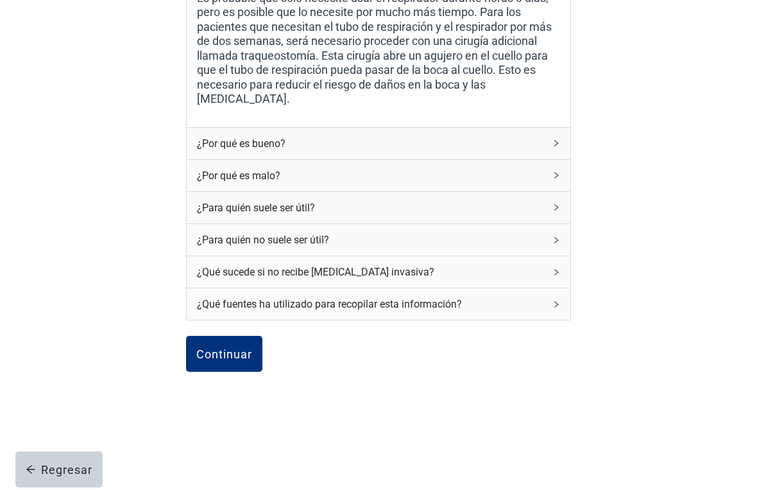
click at [223, 378] on div "Continuar" at bounding box center [378, 368] width 385 height 64
click at [337, 245] on div "¿Para quién no suele ser útil?" at bounding box center [371, 240] width 348 height 16
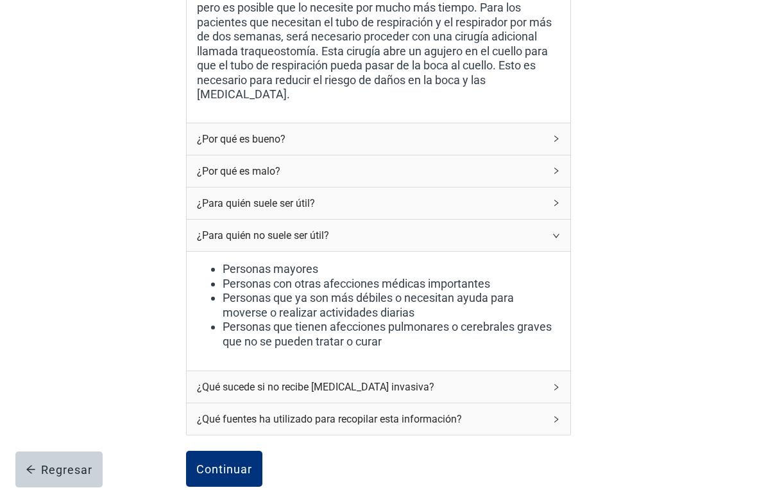
click at [477, 243] on div "¿Para quién no suele ser útil?" at bounding box center [371, 235] width 348 height 16
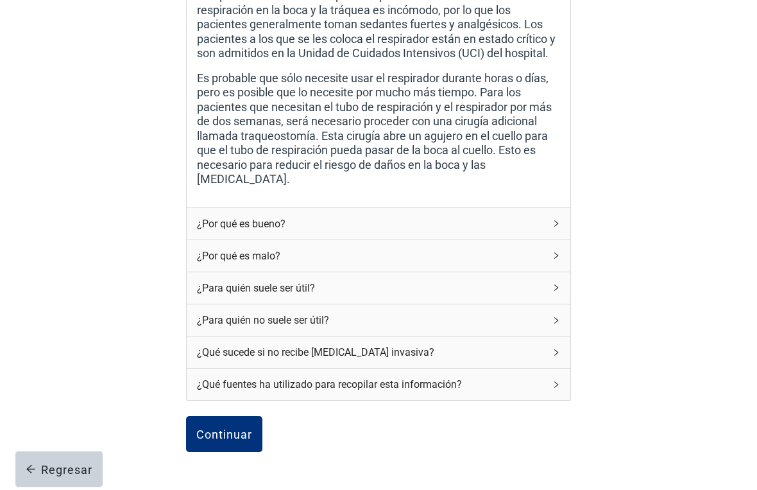
scroll to position [548, 0]
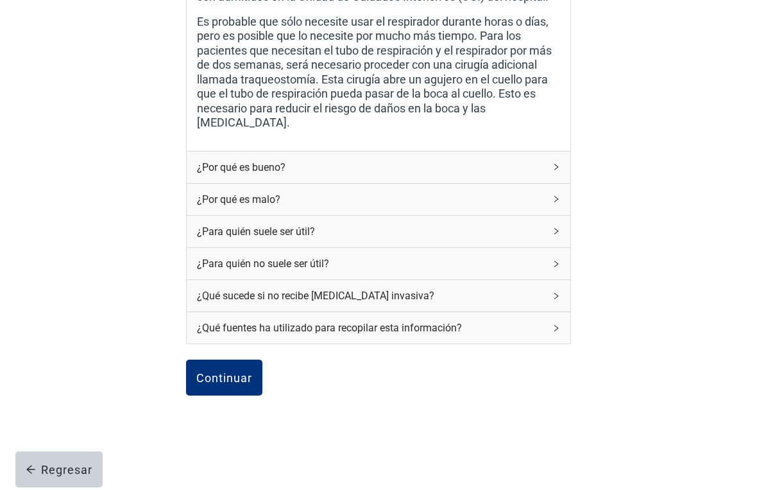
click at [668, 247] on div "Encuentre más información sobre la ventilación mecánica aquí. ¿Qué significa ex…" at bounding box center [379, 16] width 682 height 994
click at [671, 266] on div "Encuentre más información sobre la ventilación mecánica aquí. ¿Qué significa ex…" at bounding box center [379, 16] width 682 height 994
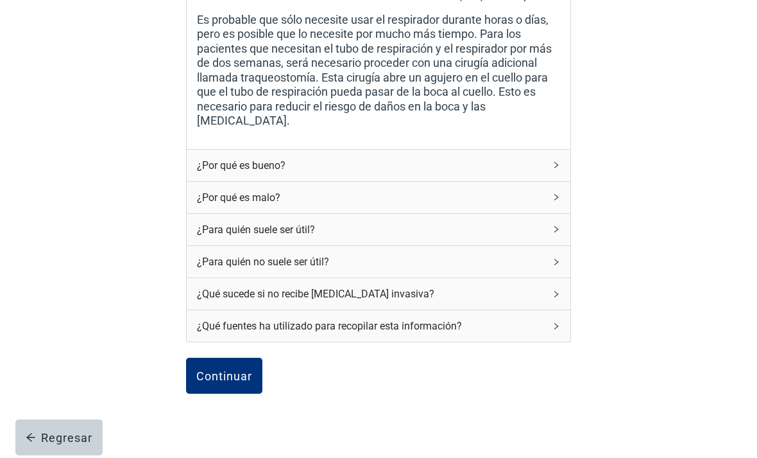
scroll to position [583, 0]
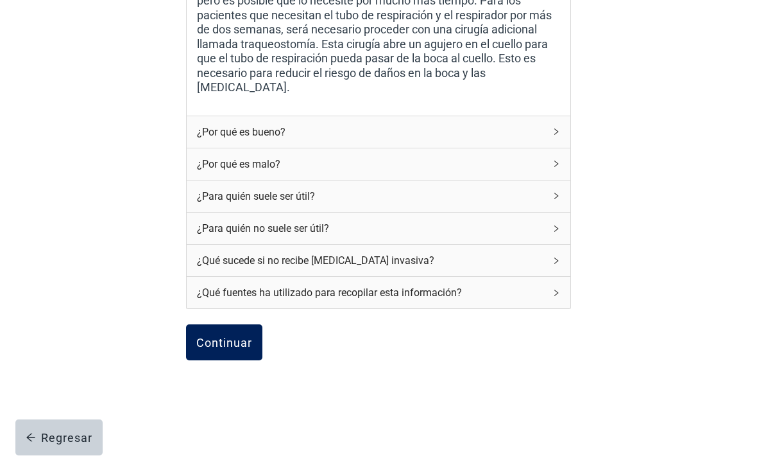
click at [233, 354] on button "Continuar" at bounding box center [224, 342] width 76 height 36
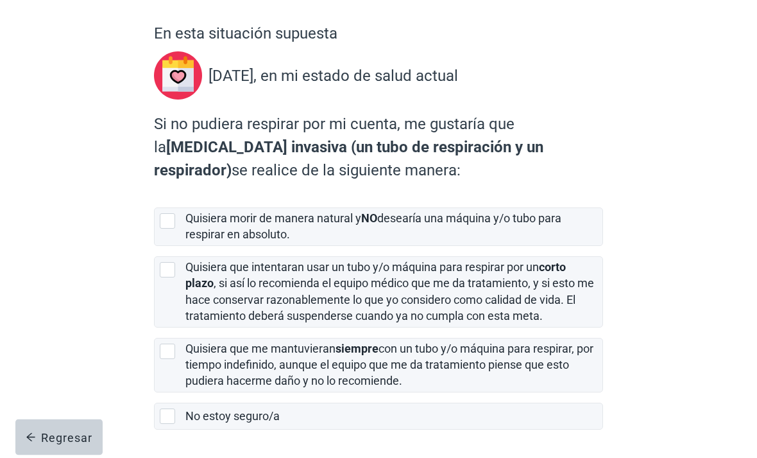
scroll to position [102, 0]
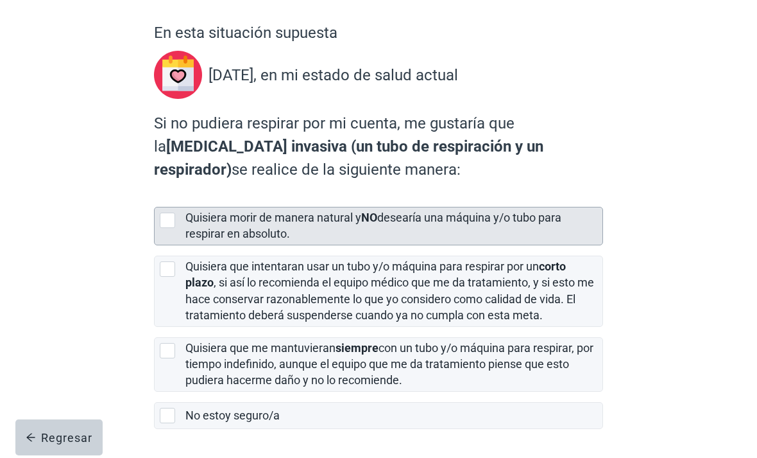
click at [167, 227] on div "[object Object], checkbox, not selected" at bounding box center [167, 219] width 15 height 15
click at [155, 197] on input "Quisiera morir de manera natural y NO desearía una máquina y/o tubo para respir…" at bounding box center [154, 196] width 1 height 1
checkbox input "true"
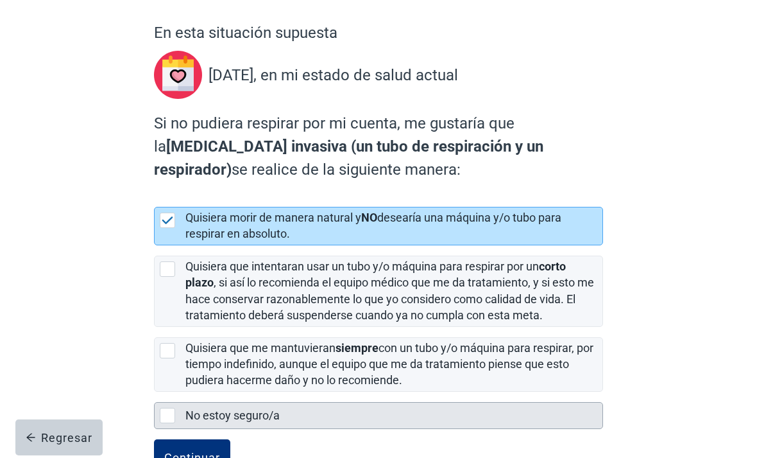
click at [185, 427] on div "No estoy seguro/a" at bounding box center [378, 415] width 449 height 27
click at [155, 392] on input "No estoy seguro/a" at bounding box center [154, 392] width 1 height 1
checkbox input "true"
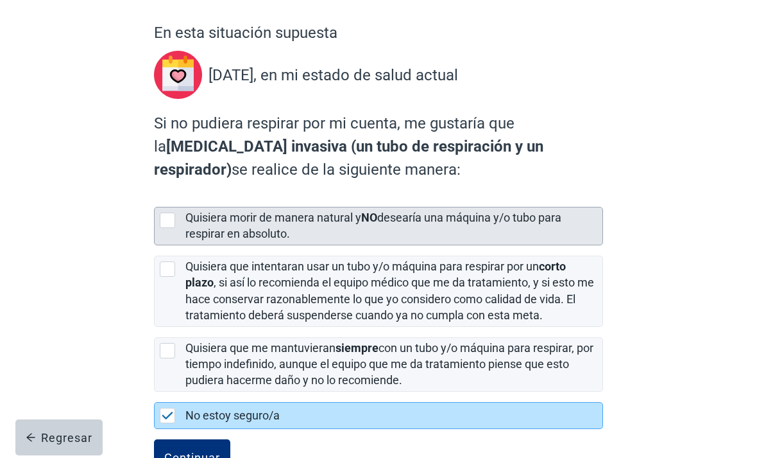
click at [177, 222] on div "[object Object], checkbox, not selected" at bounding box center [170, 219] width 21 height 15
click at [155, 197] on input "Quisiera morir de manera natural y NO desearía una máquina y/o tubo para respir…" at bounding box center [154, 196] width 1 height 1
checkbox input "true"
checkbox input "false"
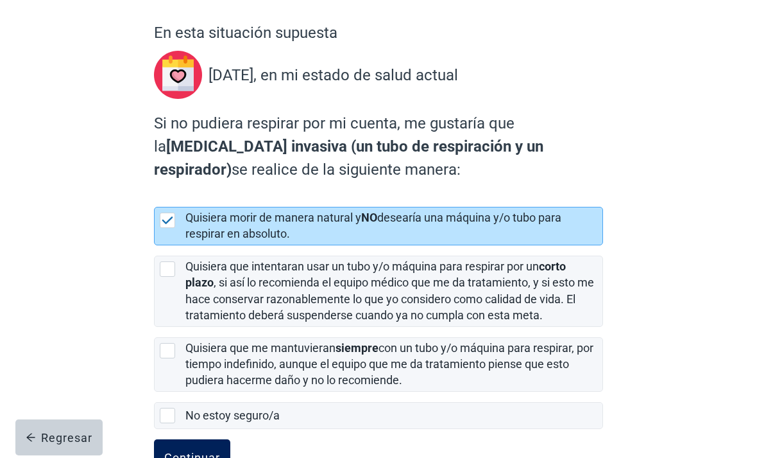
click at [190, 457] on button "Continuar" at bounding box center [192, 457] width 76 height 36
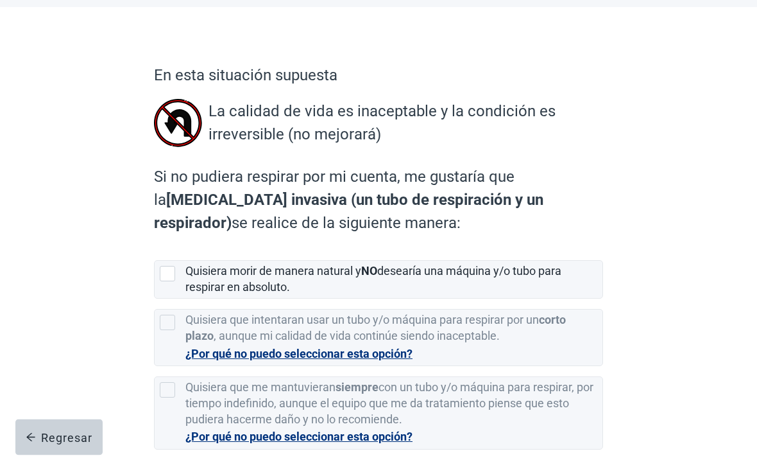
scroll to position [62, 0]
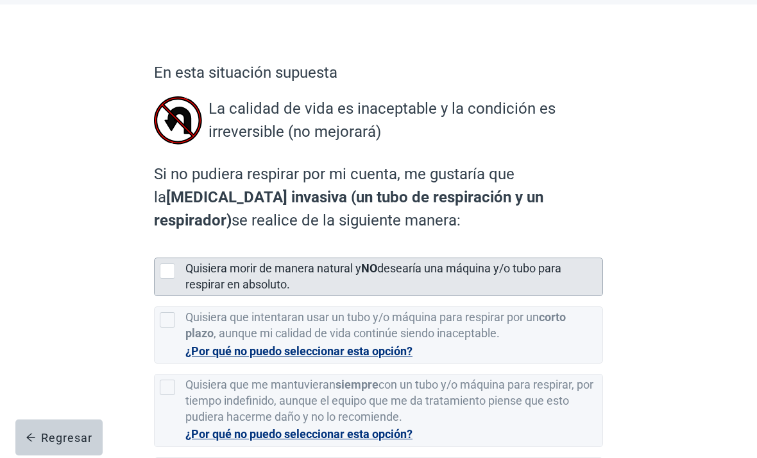
click at [168, 261] on div "Quisiera morir de manera natural y NO desearía una máquina y/o tubo para respir…" at bounding box center [379, 276] width 448 height 37
click at [155, 248] on input "Quisiera morir de manera natural y NO desearía una máquina y/o tubo para respir…" at bounding box center [154, 247] width 1 height 1
checkbox input "true"
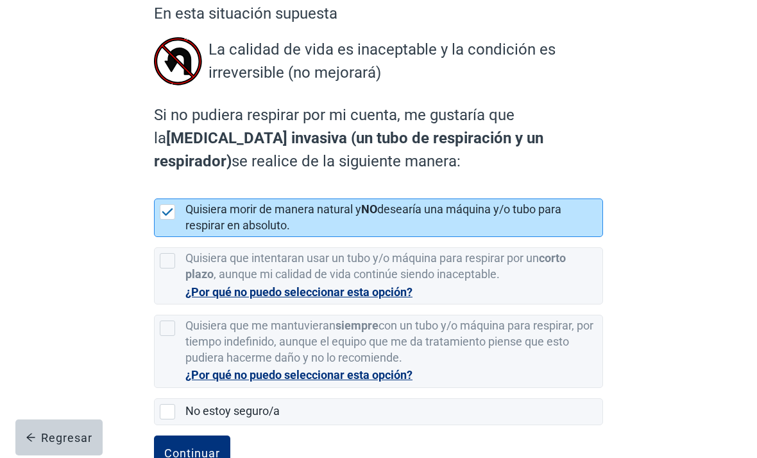
scroll to position [119, 0]
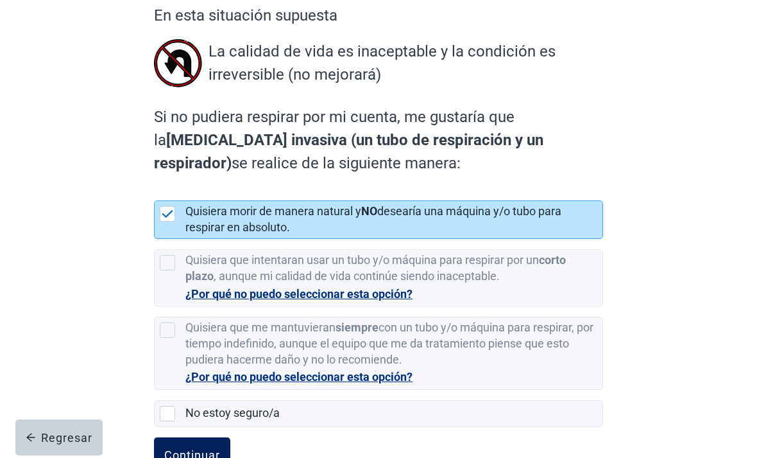
click at [212, 456] on div "Continuar" at bounding box center [192, 455] width 56 height 13
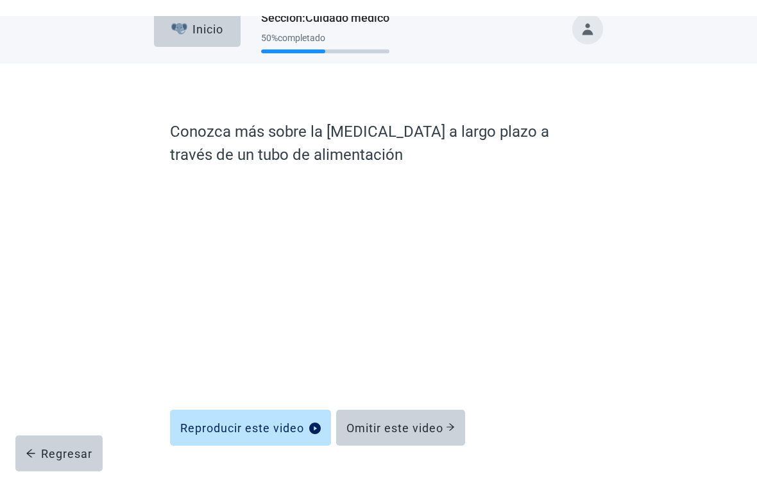
scroll to position [15, 0]
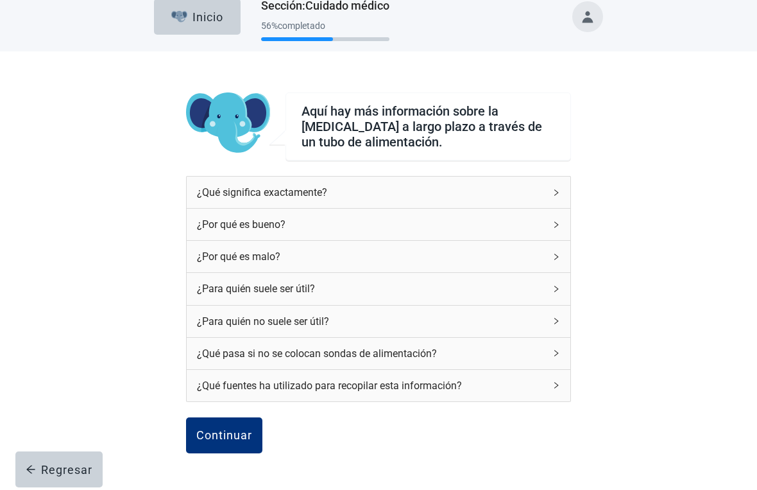
click at [544, 196] on div "¿Qué significa exactamente?" at bounding box center [371, 192] width 348 height 16
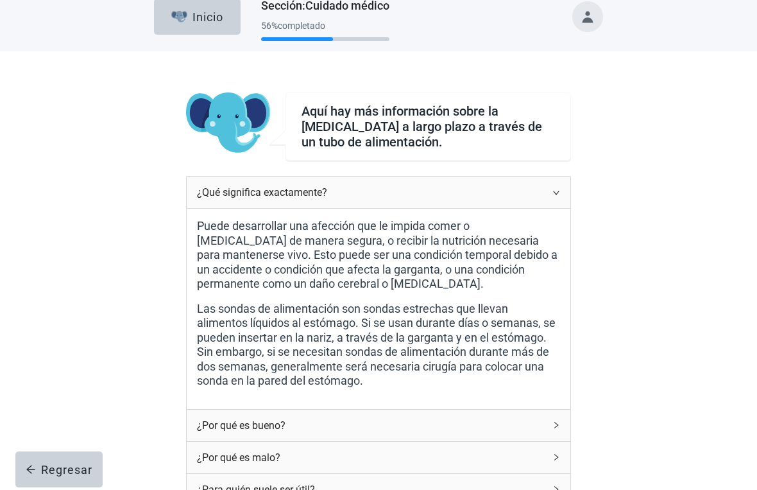
click at [549, 182] on div "¿Qué significa exactamente?" at bounding box center [379, 192] width 384 height 31
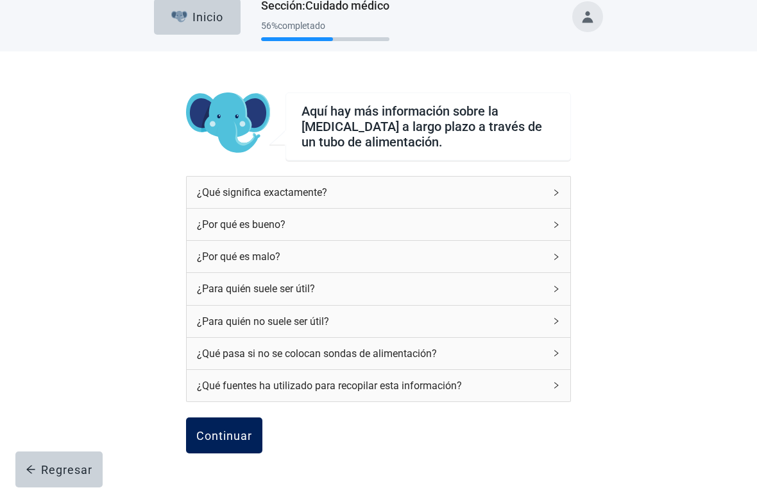
click at [246, 451] on button "Continuar" at bounding box center [224, 435] width 76 height 36
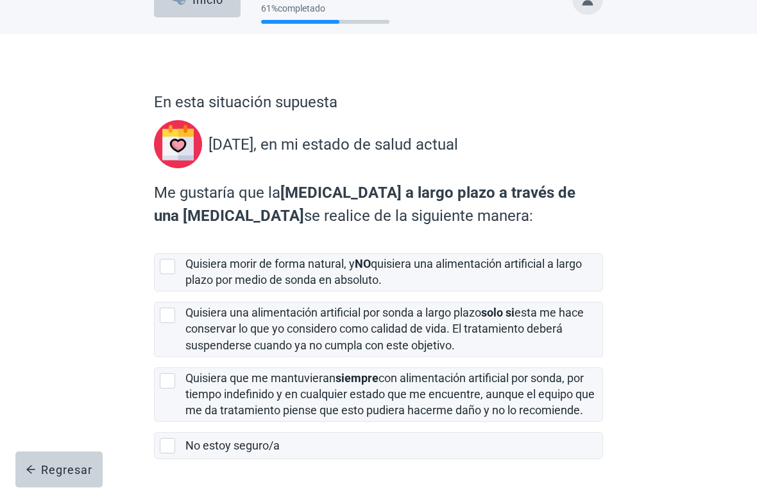
scroll to position [32, 0]
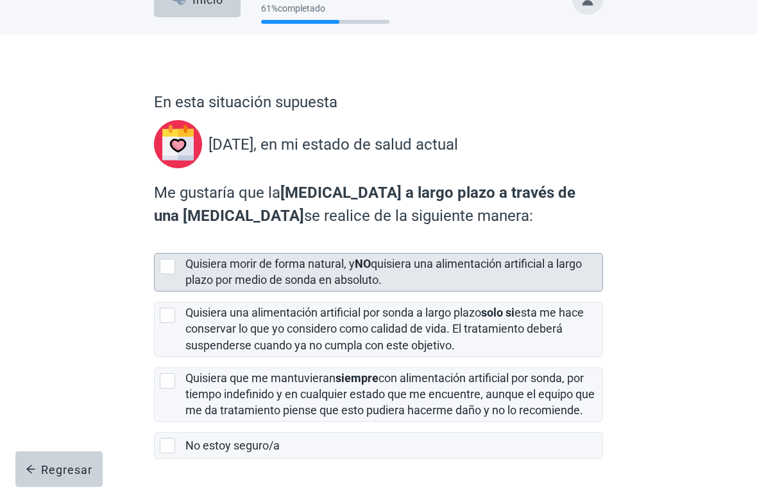
click at [167, 269] on div "[object Object], checkbox, not selected" at bounding box center [167, 266] width 15 height 15
click at [155, 244] on input "Quisiera morir de forma natural, y NO quisiera una alimentación artificial a la…" at bounding box center [154, 243] width 1 height 1
checkbox input "true"
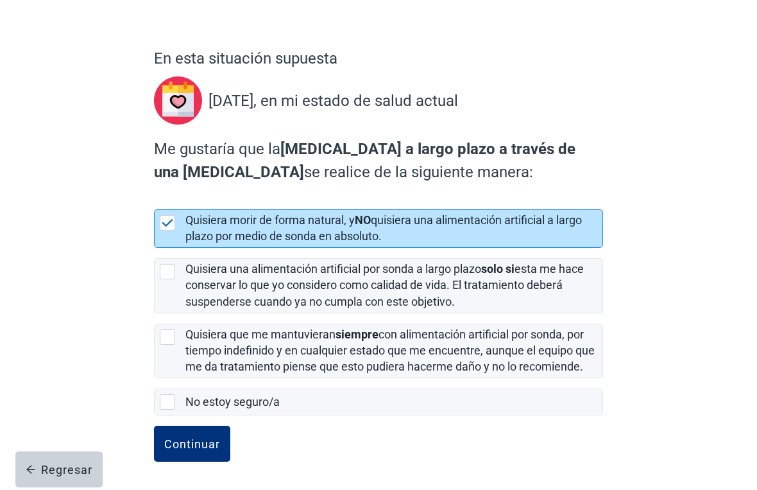
scroll to position [92, 0]
click at [162, 445] on button "Continuar" at bounding box center [192, 444] width 76 height 36
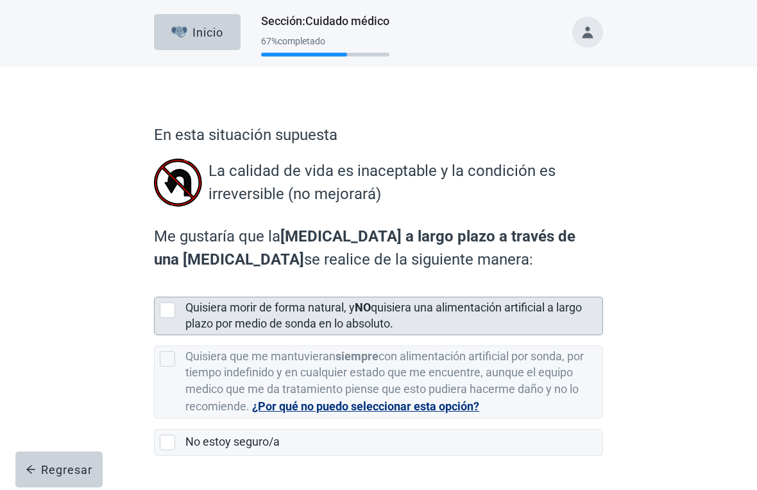
click at [177, 327] on div "Quisiera morir de forma natural, y NO quisiera una alimentación artificial a la…" at bounding box center [379, 315] width 448 height 37
click at [155, 287] on input "Quisiera morir de forma natural, y NO quisiera una alimentación artificial a la…" at bounding box center [154, 286] width 1 height 1
checkbox input "true"
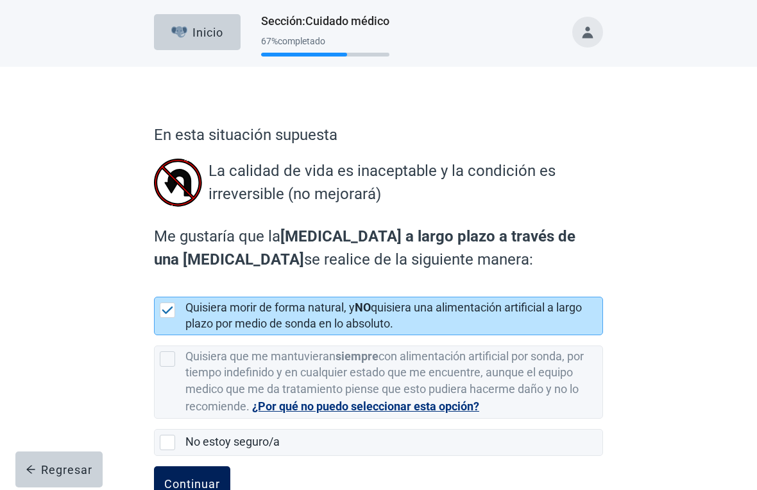
click at [206, 457] on button "Continuar" at bounding box center [192, 484] width 76 height 36
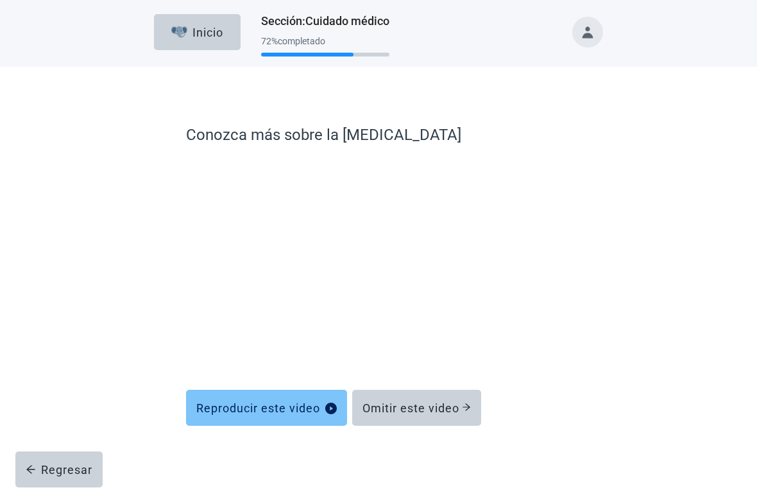
click at [234, 392] on button "Reproducir este video" at bounding box center [266, 408] width 161 height 36
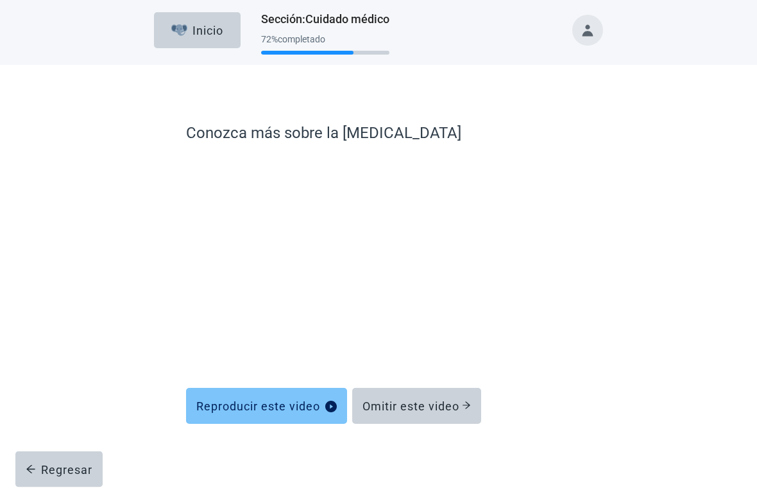
scroll to position [5, 0]
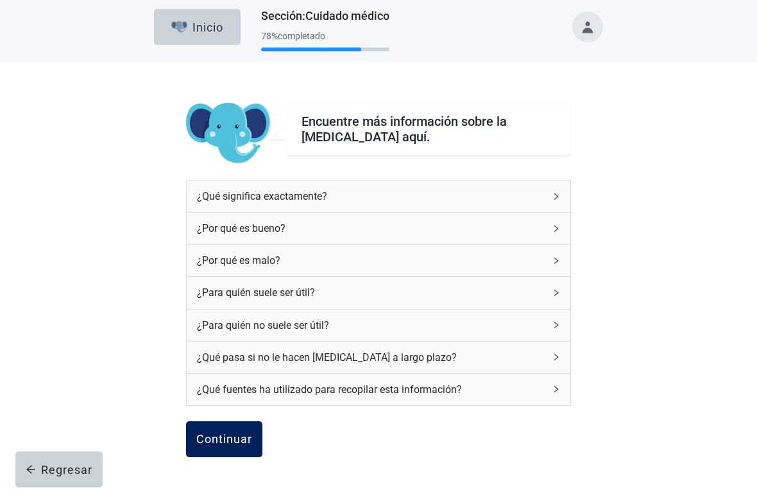
click at [229, 442] on div "Continuar" at bounding box center [224, 439] width 56 height 13
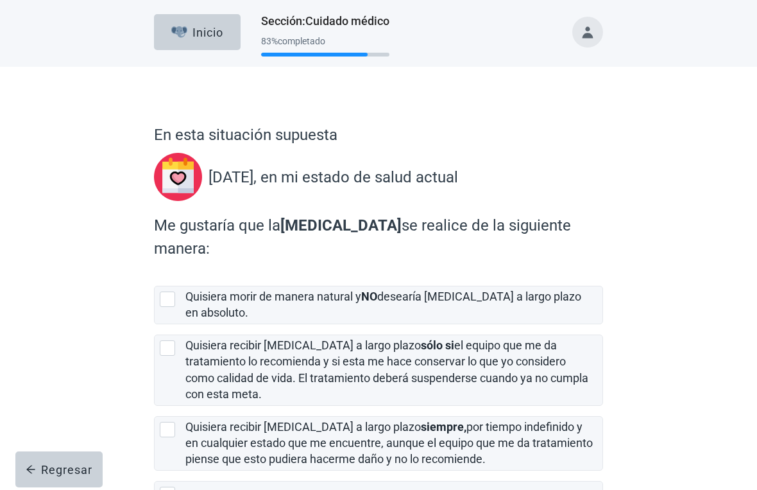
click at [1, 457] on html "Skip to main content Inicio Sección : Cuidado médico 83 % completado En esta si…" at bounding box center [378, 245] width 757 height 490
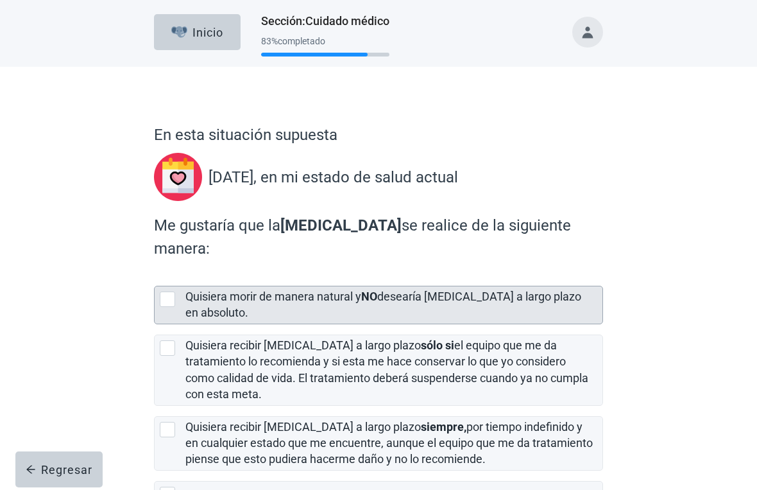
click at [171, 291] on div "[object Object], checkbox, not selected" at bounding box center [167, 298] width 15 height 15
click at [155, 275] on input "Quisiera morir de manera natural y NO desearía diálisis a largo plazo en absolu…" at bounding box center [154, 275] width 1 height 1
checkbox input "true"
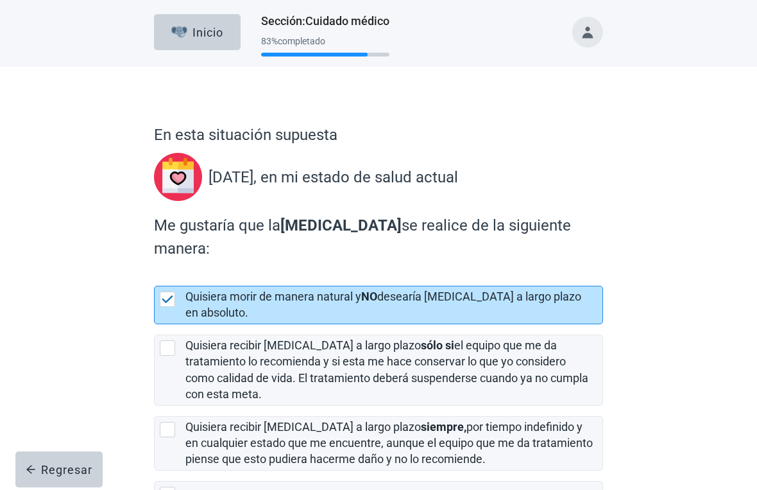
scroll to position [53, 0]
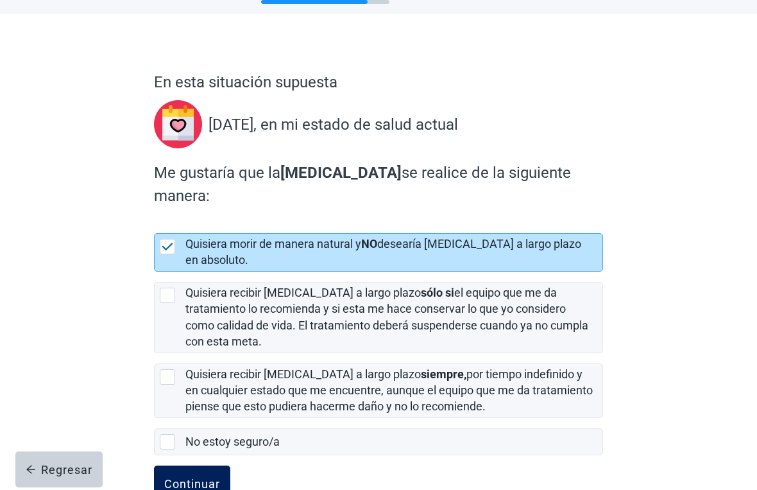
click at [198, 457] on div "Continuar" at bounding box center [192, 483] width 56 height 13
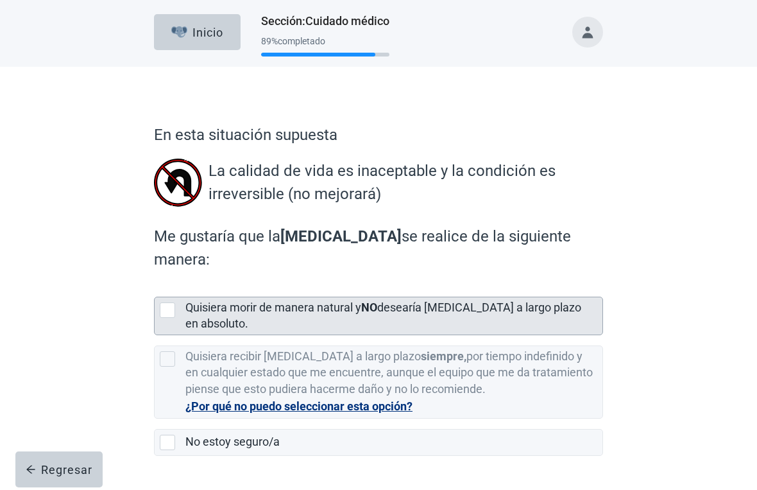
click at [169, 302] on div "[object Object], checkbox, not selected" at bounding box center [167, 309] width 15 height 15
click at [155, 286] on input "Quisiera morir de manera natural y NO desearía diálisis a largo plazo en absolu…" at bounding box center [154, 286] width 1 height 1
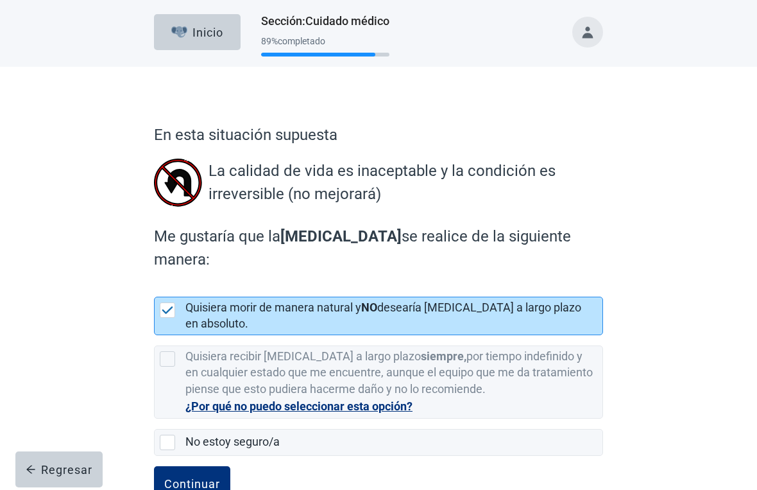
click at [172, 306] on img "[object Object], checkbox, selected" at bounding box center [168, 310] width 12 height 8
click at [155, 286] on input "Quisiera morir de manera natural y NO desearía diálisis a largo plazo en absolu…" at bounding box center [154, 286] width 1 height 1
click at [74, 457] on button "Regresar" at bounding box center [58, 469] width 87 height 36
checkbox input "false"
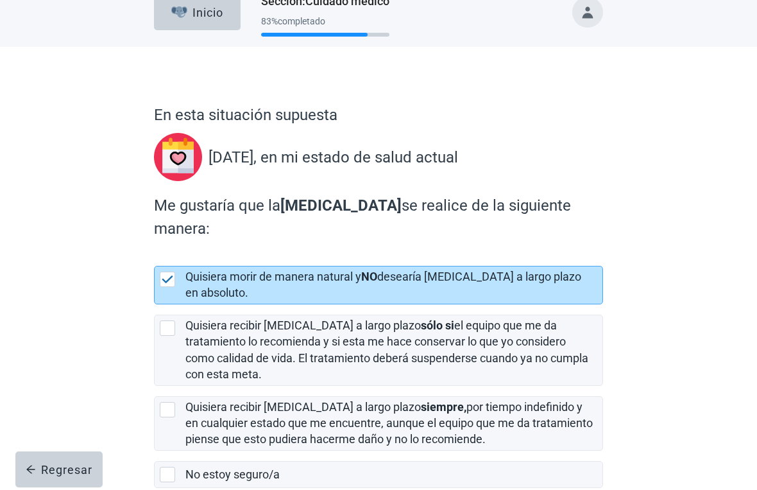
scroll to position [53, 0]
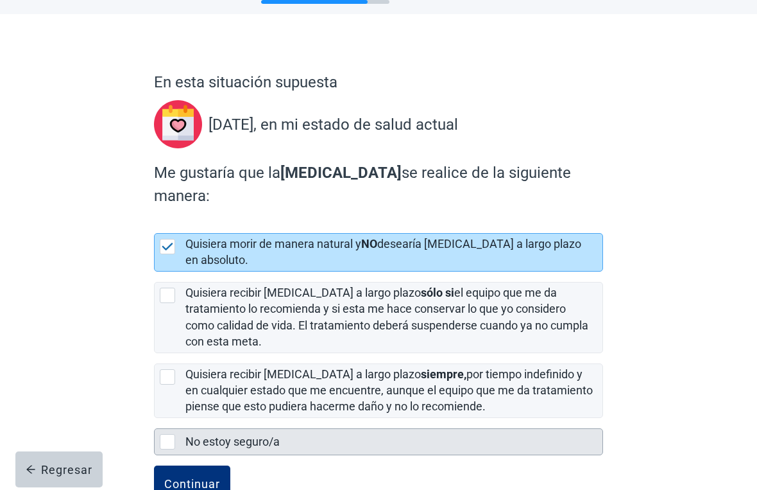
click at [158, 429] on div "No estoy seguro/a" at bounding box center [379, 442] width 448 height 26
click at [155, 418] on input "No estoy seguro/a" at bounding box center [154, 418] width 1 height 1
checkbox input "true"
checkbox input "false"
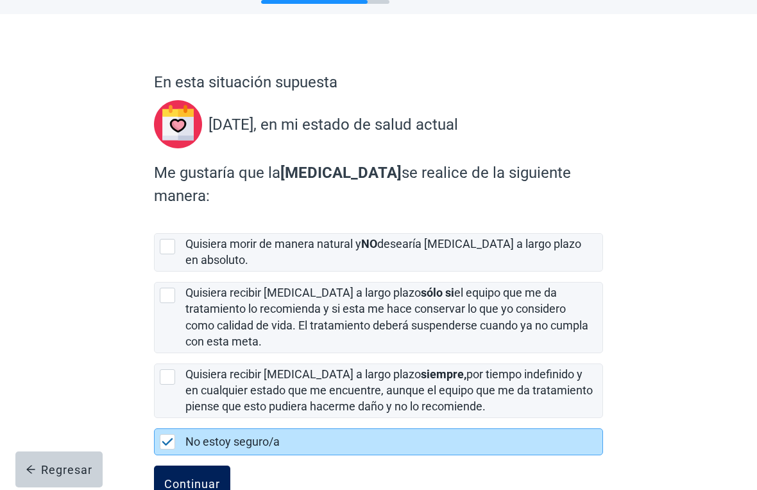
click at [175, 457] on div "Continuar" at bounding box center [192, 483] width 56 height 13
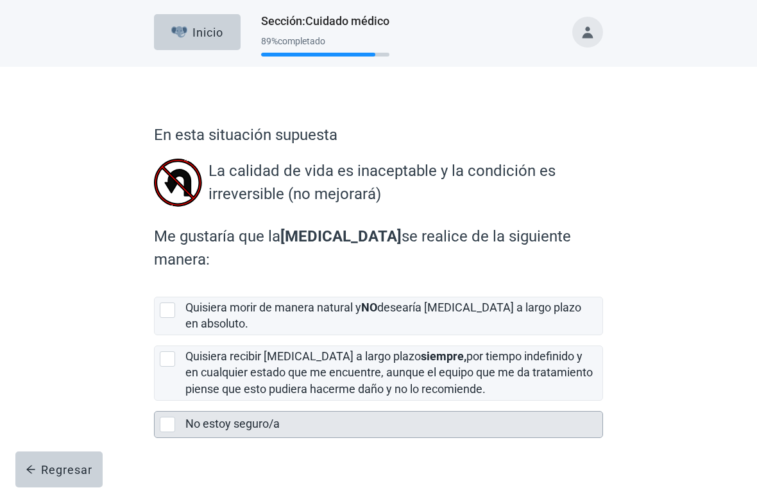
click at [166, 411] on div "No estoy seguro/a" at bounding box center [379, 424] width 448 height 26
click at [155, 401] on input "No estoy seguro/a" at bounding box center [154, 401] width 1 height 1
checkbox input "true"
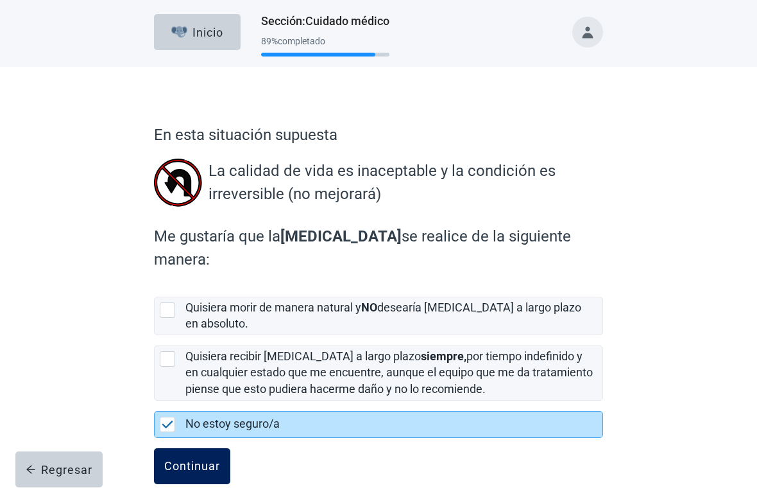
click at [177, 457] on div "Continuar" at bounding box center [192, 466] width 56 height 13
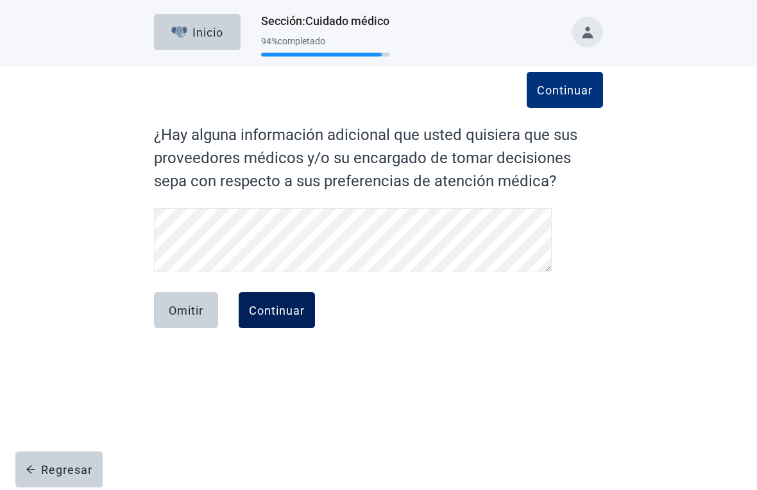
click at [286, 316] on div "Continuar" at bounding box center [277, 310] width 56 height 13
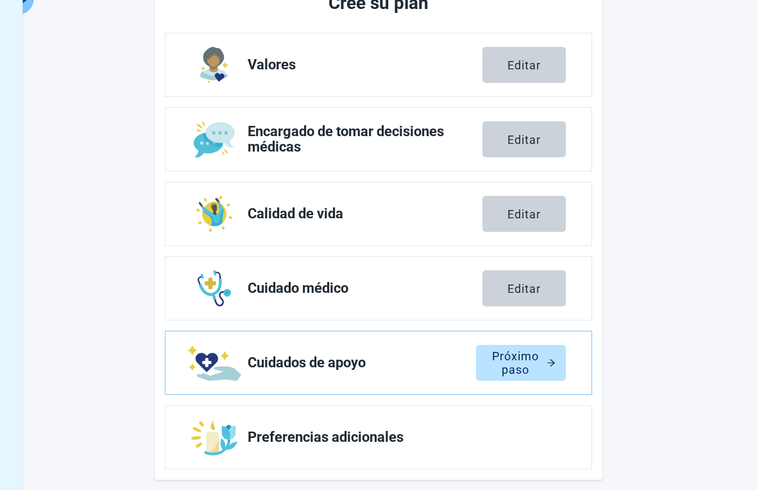
scroll to position [199, 0]
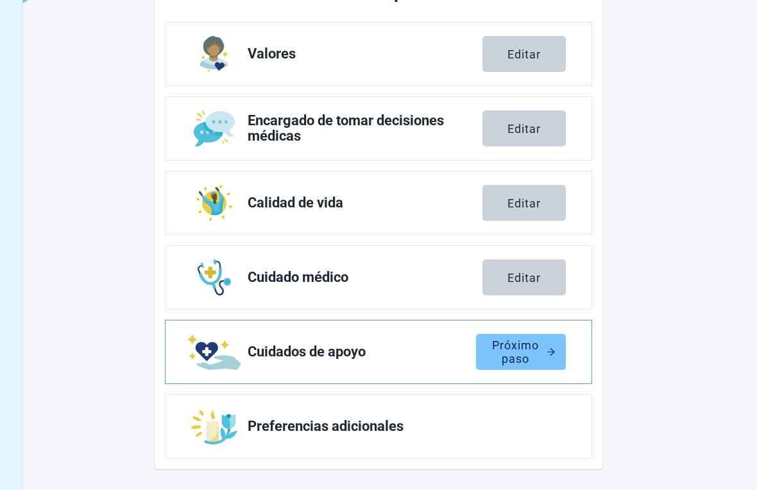
click at [528, 352] on div "Próximo paso" at bounding box center [521, 351] width 69 height 13
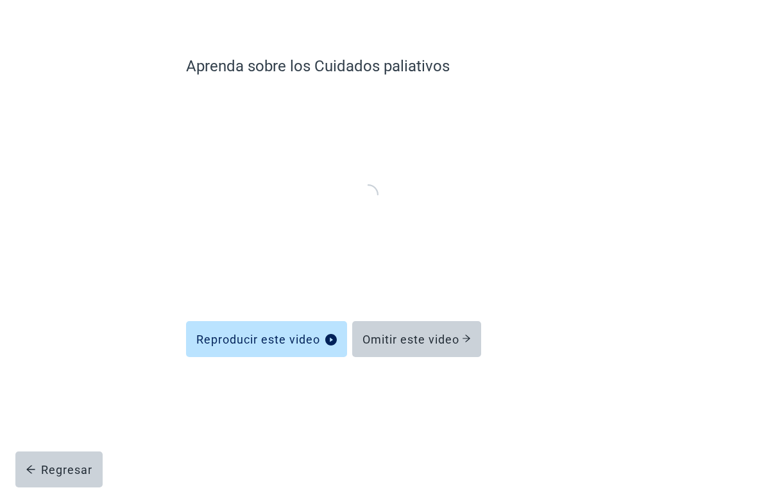
scroll to position [5, 0]
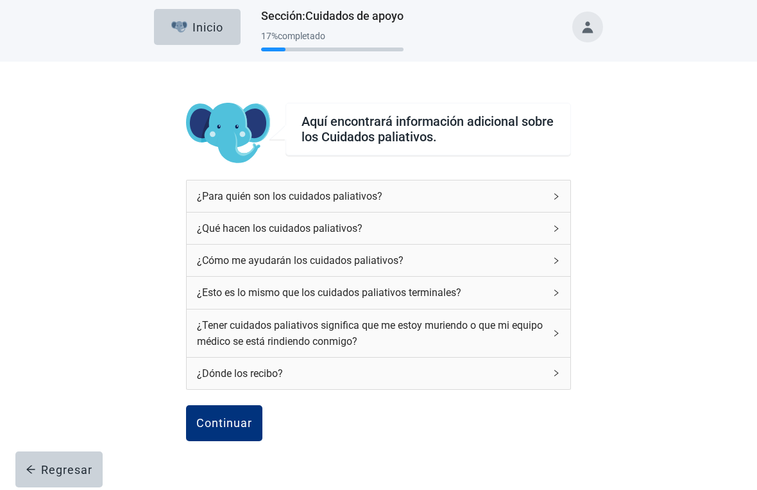
click at [559, 195] on icon "right" at bounding box center [557, 197] width 8 height 8
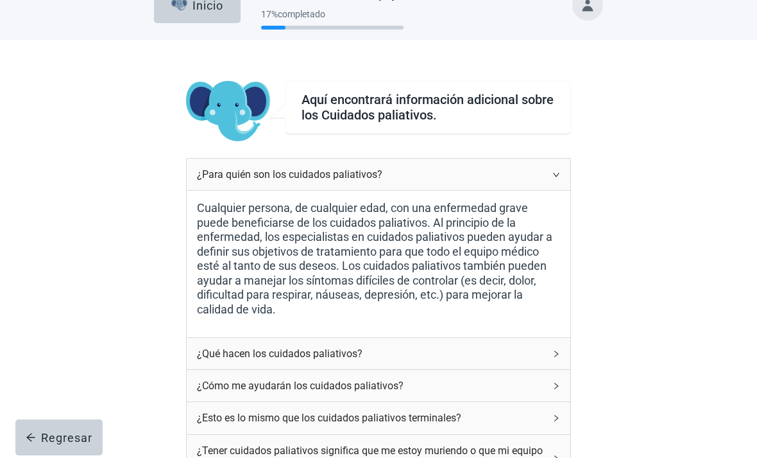
scroll to position [28, 0]
click at [82, 446] on button "Regresar" at bounding box center [58, 437] width 87 height 36
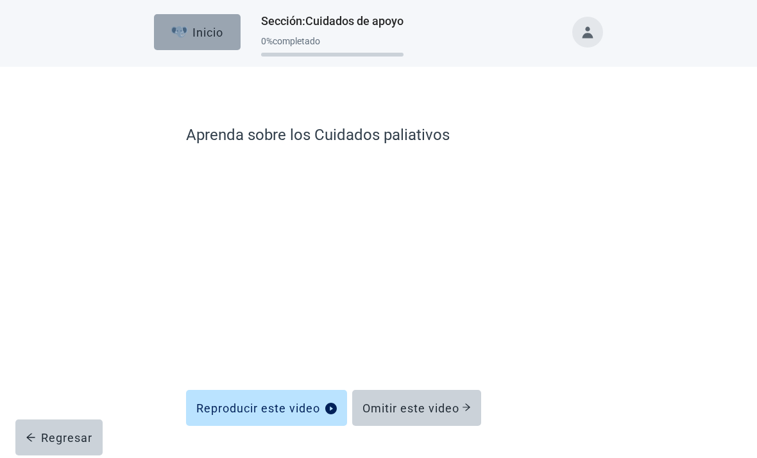
click at [202, 32] on div "Inicio" at bounding box center [197, 32] width 52 height 13
